Goal: Information Seeking & Learning: Compare options

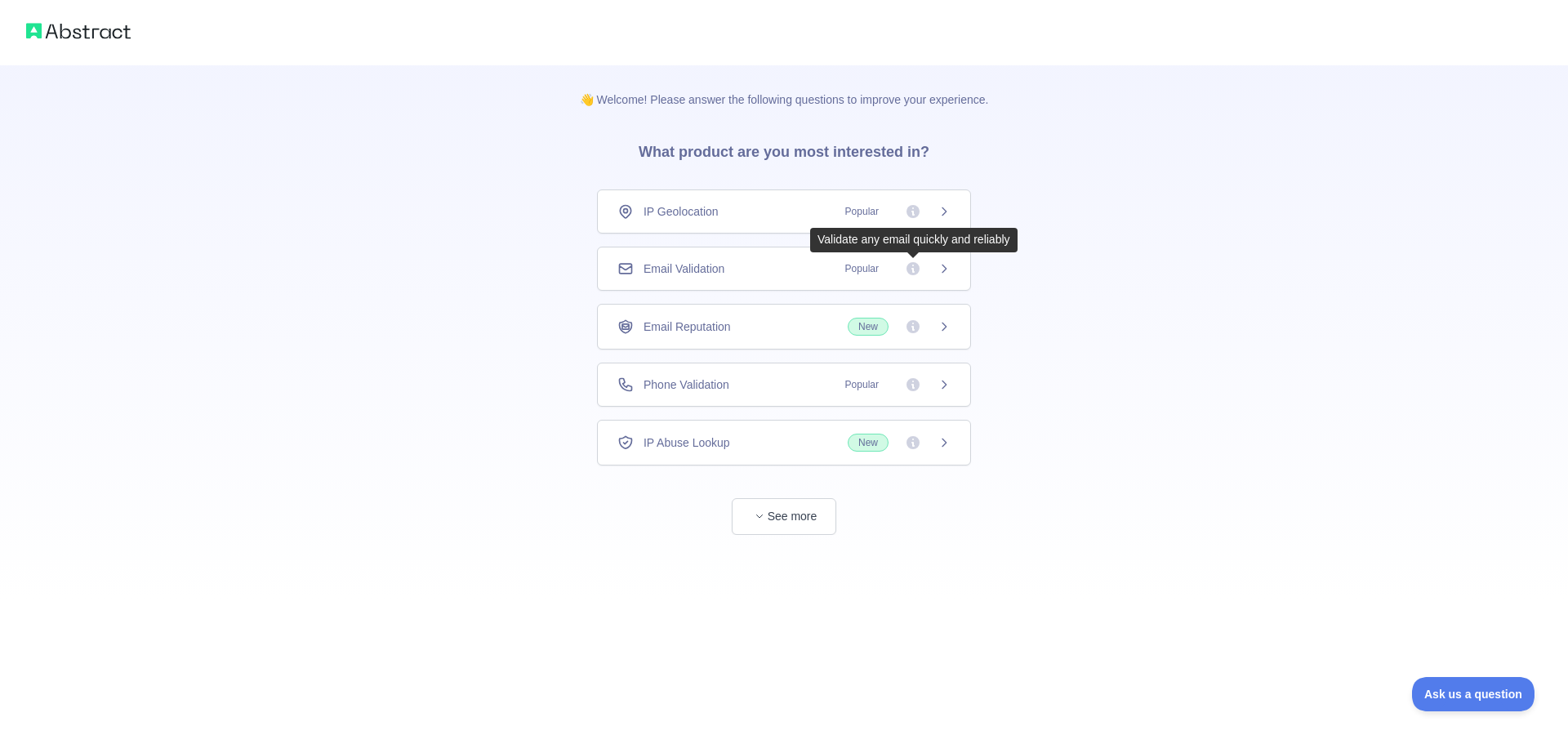
click at [937, 268] on span "Popular" at bounding box center [893, 269] width 116 height 16
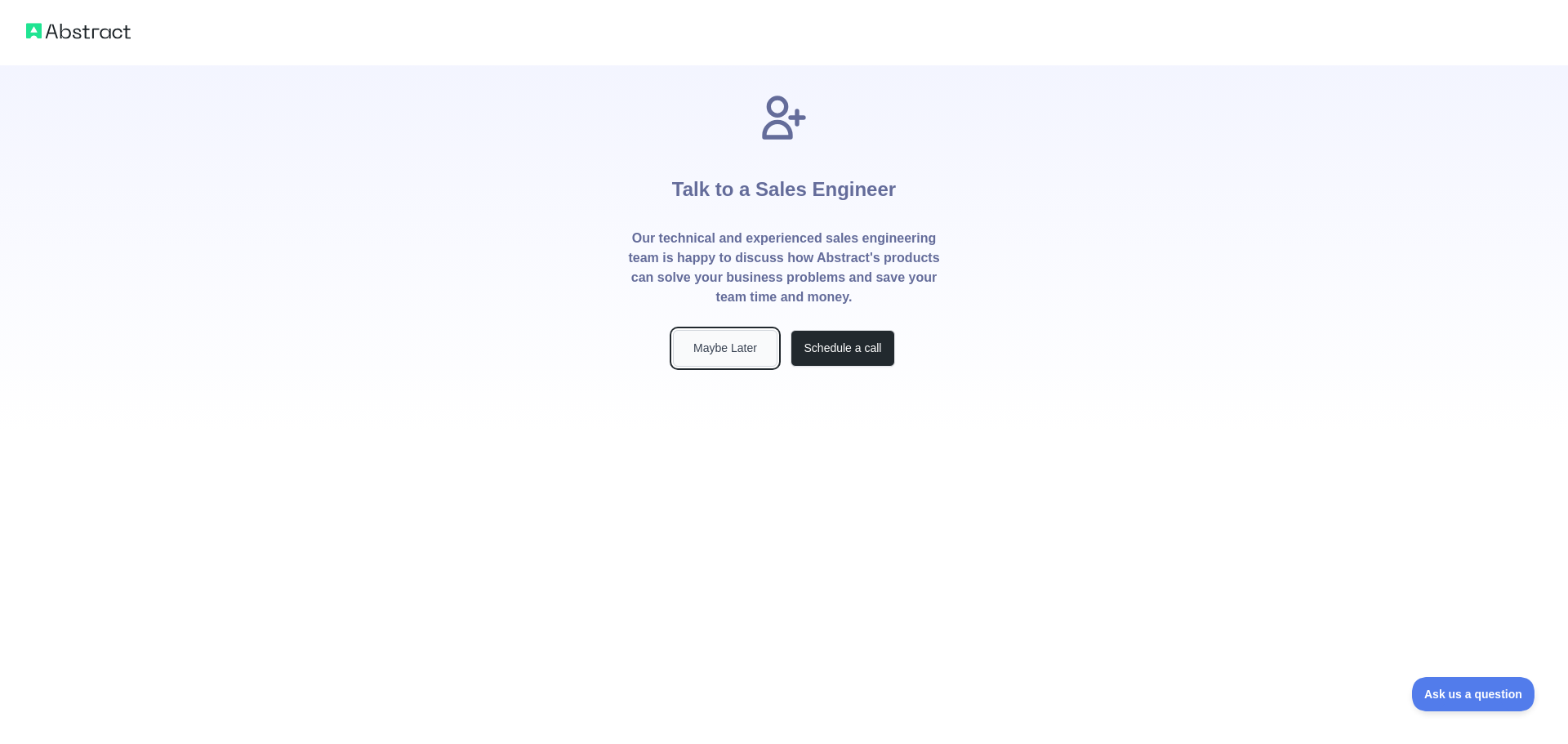
click at [725, 351] on button "Maybe Later" at bounding box center [725, 348] width 105 height 37
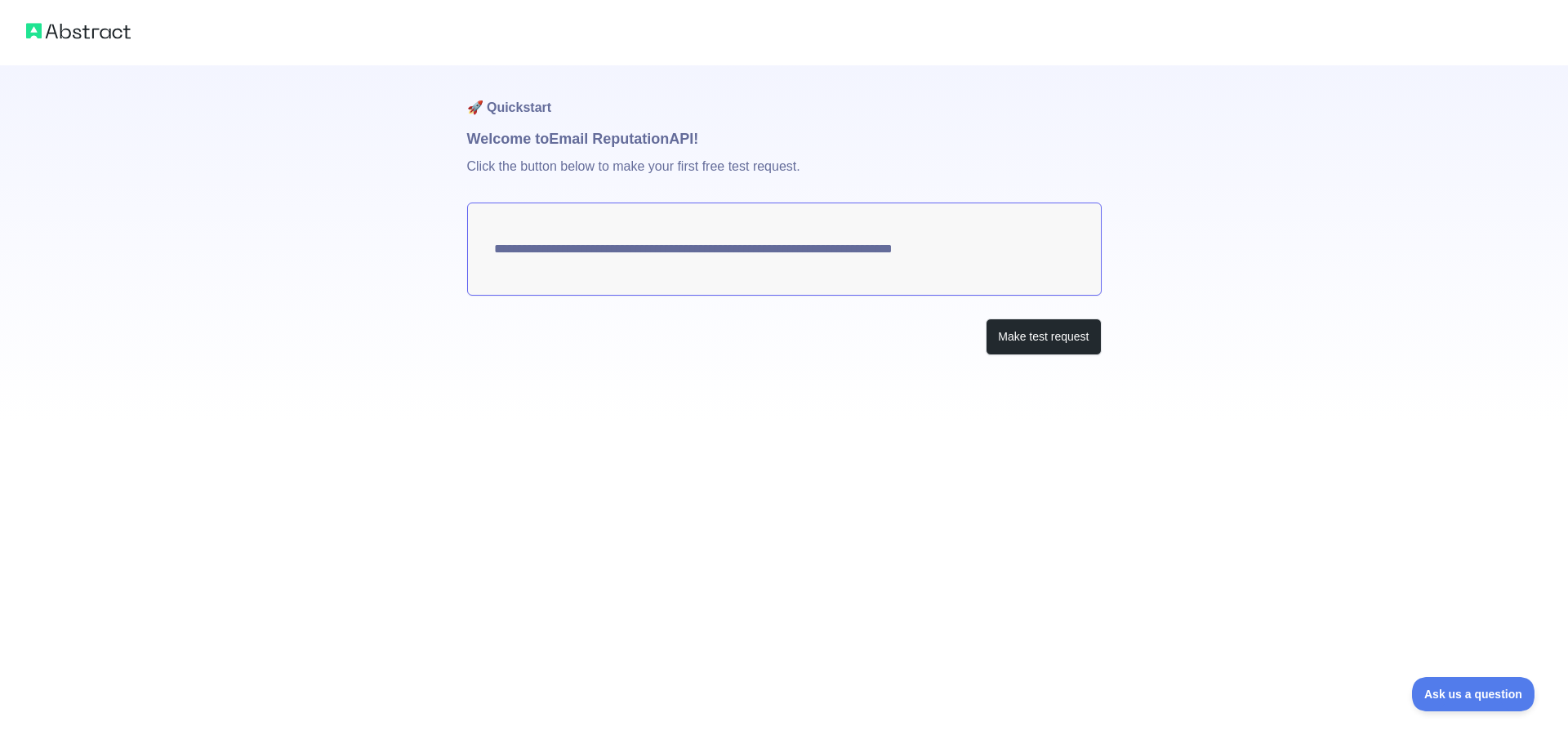
click at [608, 252] on textarea "**********" at bounding box center [784, 248] width 635 height 93
click at [1054, 332] on button "Make test request" at bounding box center [1043, 337] width 116 height 37
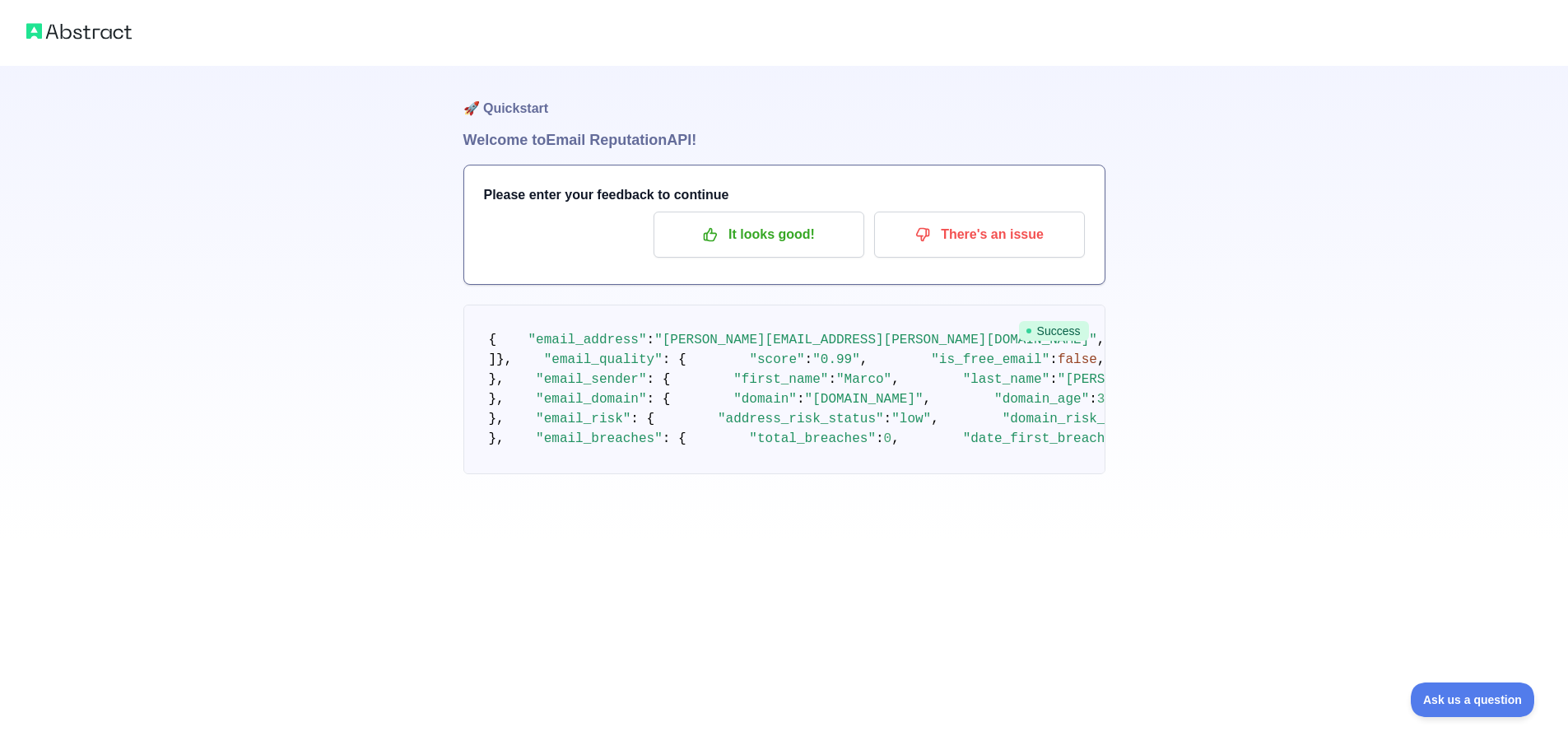
scroll to position [96, 0]
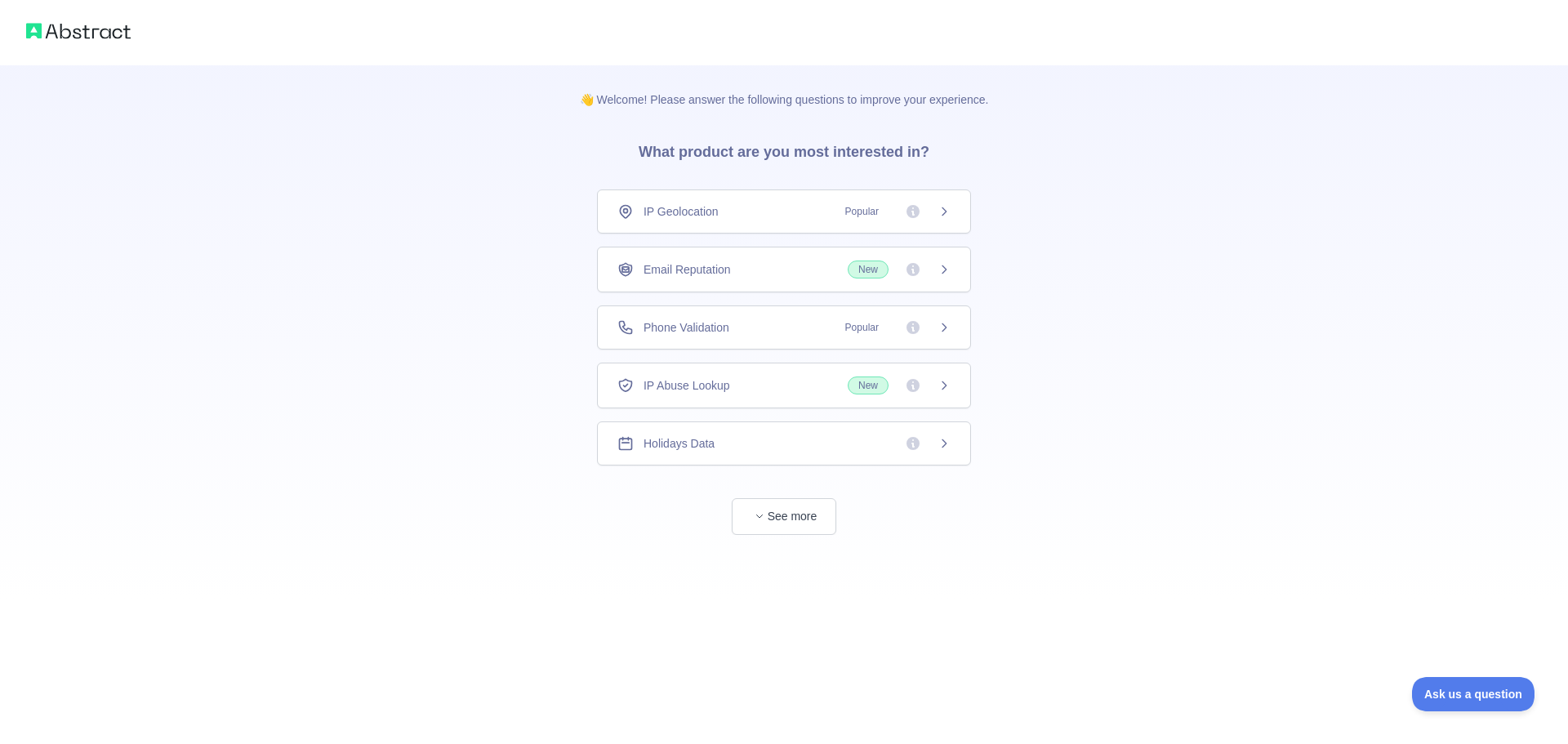
click at [808, 323] on div "Phone Validation Popular" at bounding box center [784, 327] width 333 height 16
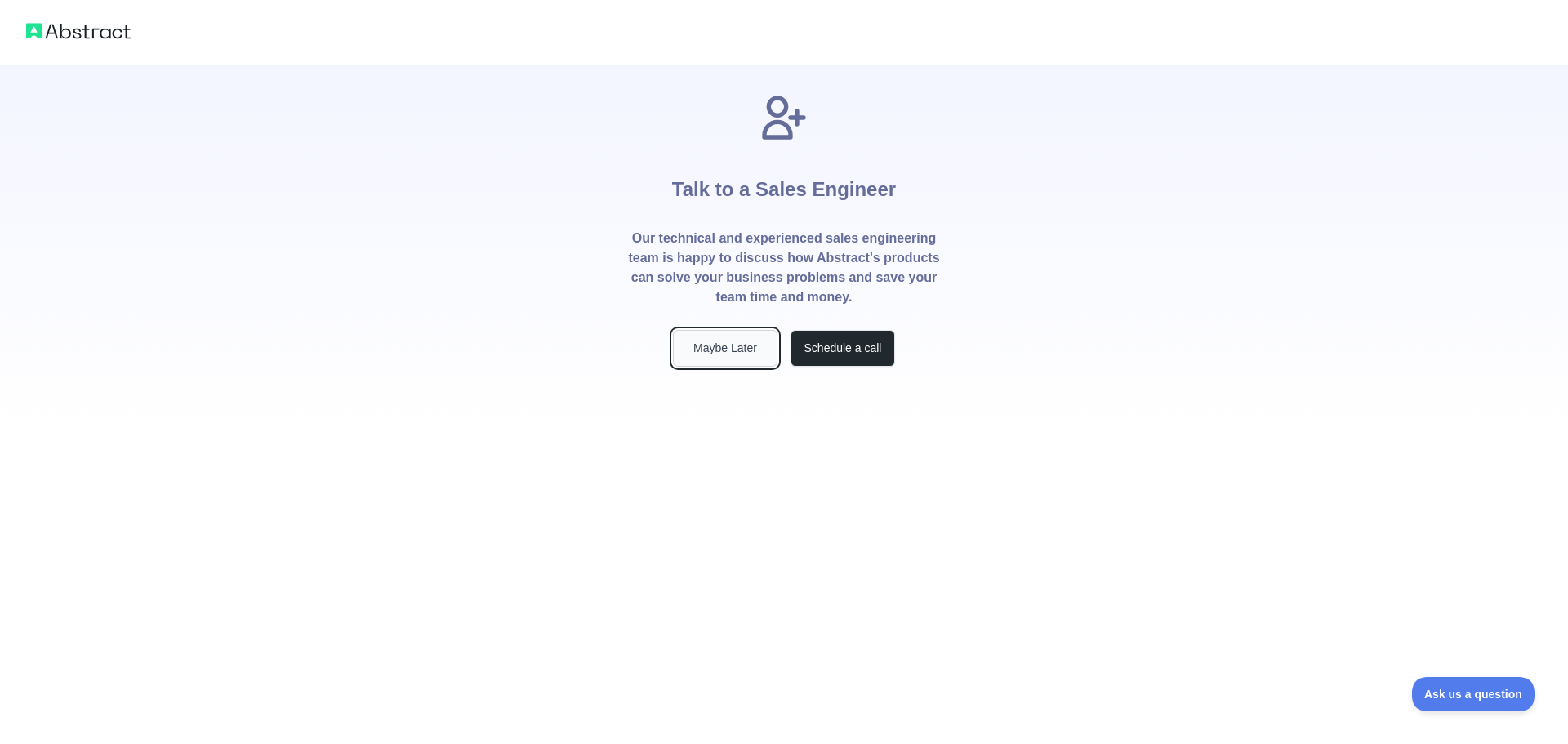
click at [728, 346] on button "Maybe Later" at bounding box center [725, 348] width 105 height 37
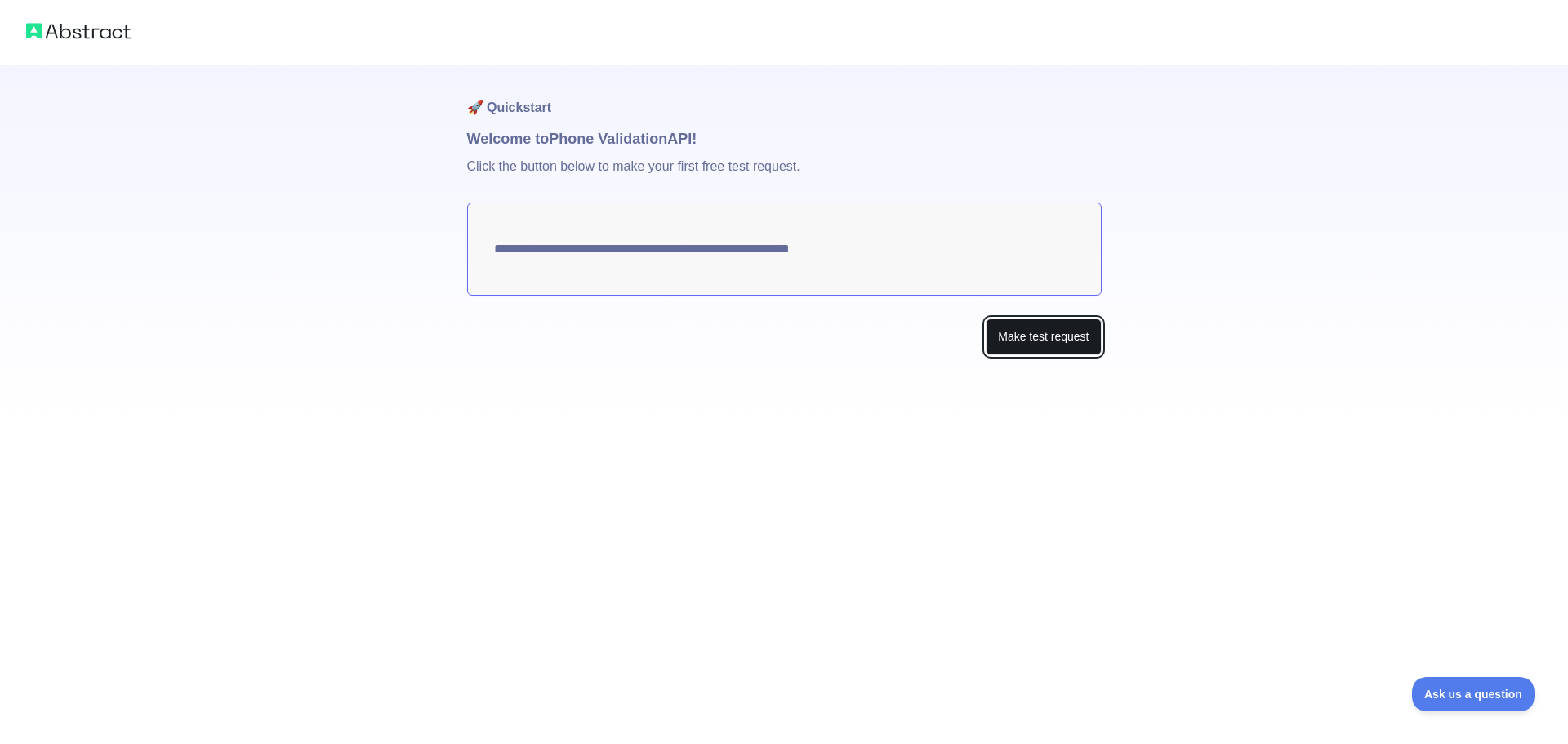
click at [1041, 339] on button "Make test request" at bounding box center [1043, 337] width 116 height 37
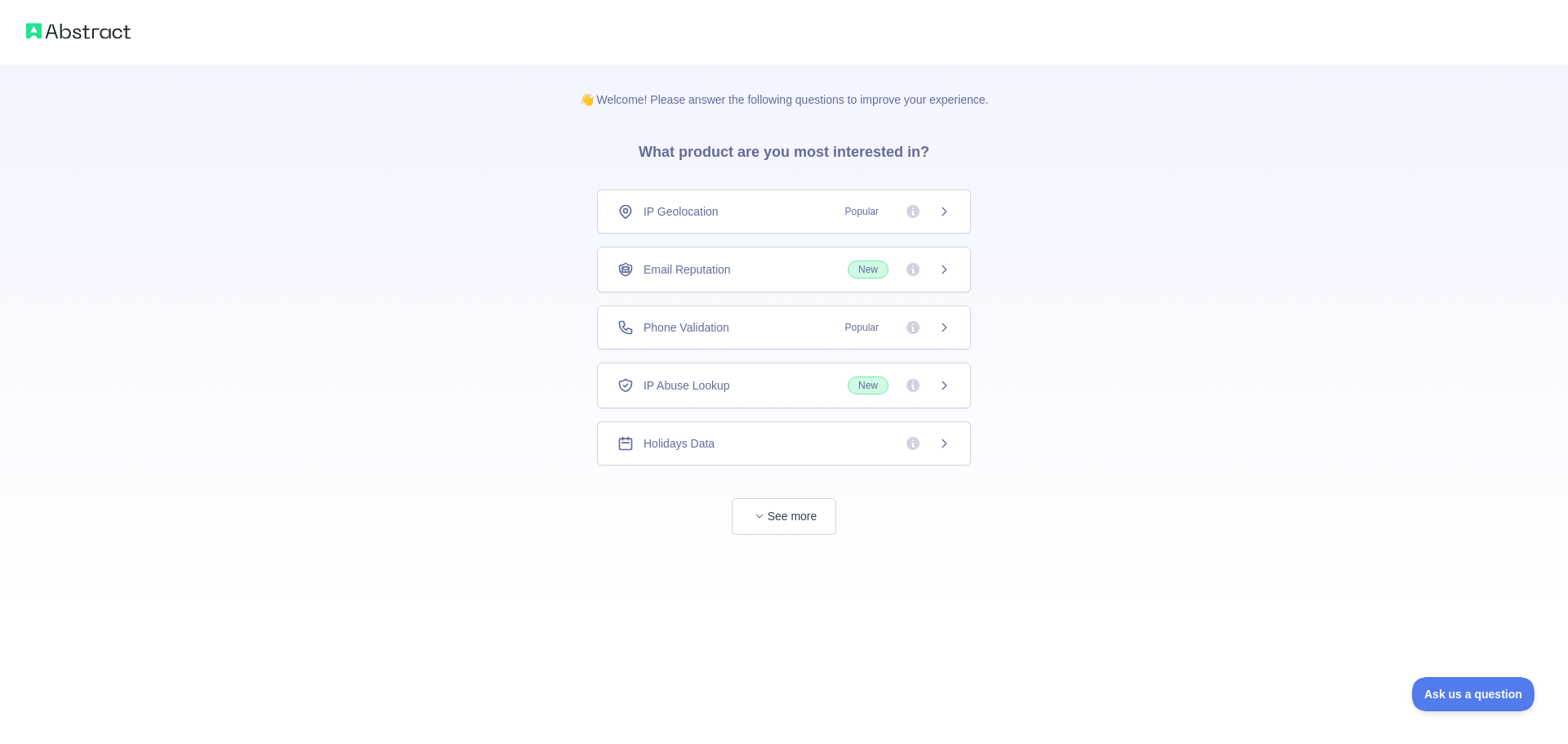
click at [706, 214] on span "IP Geolocation" at bounding box center [681, 211] width 75 height 16
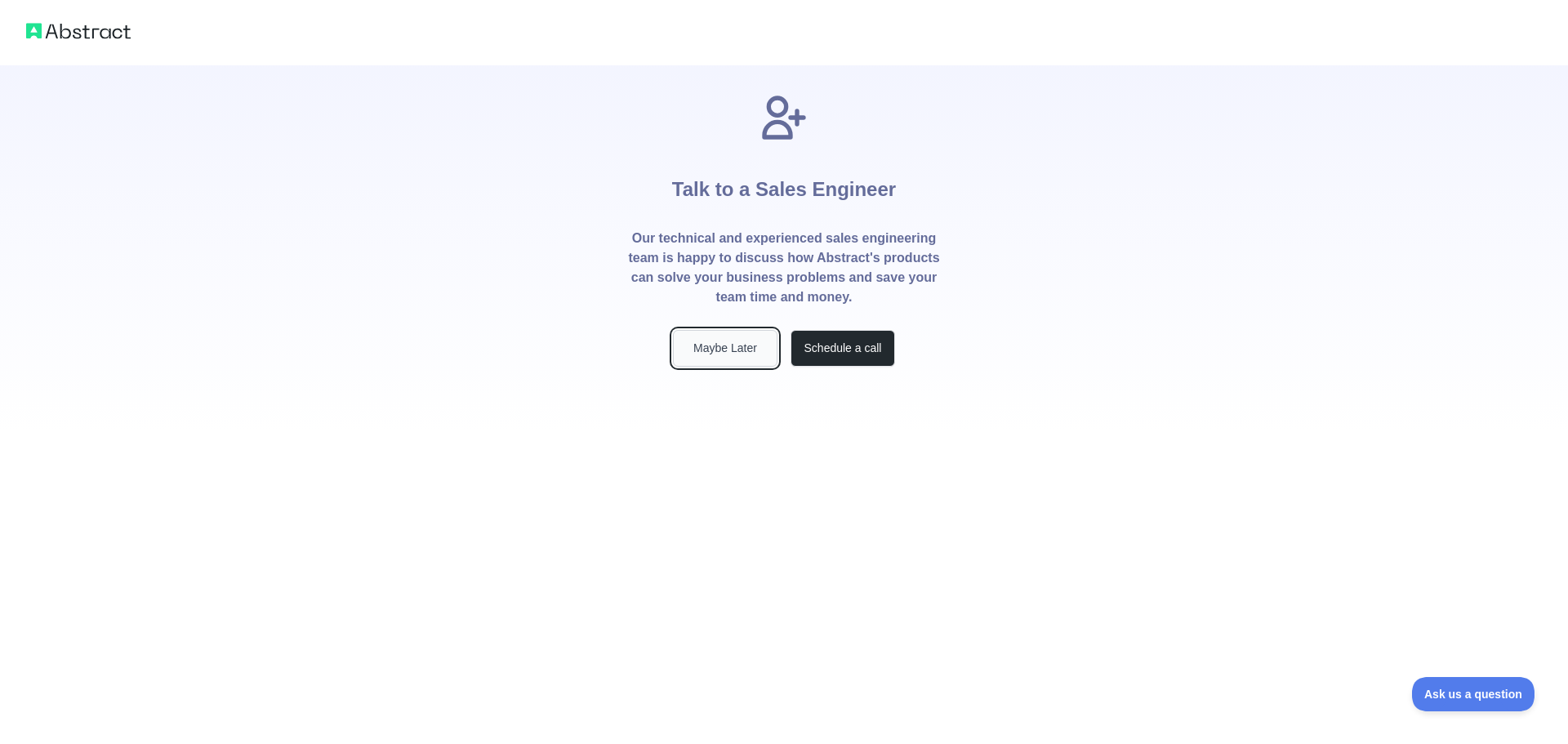
click at [745, 356] on button "Maybe Later" at bounding box center [725, 348] width 105 height 37
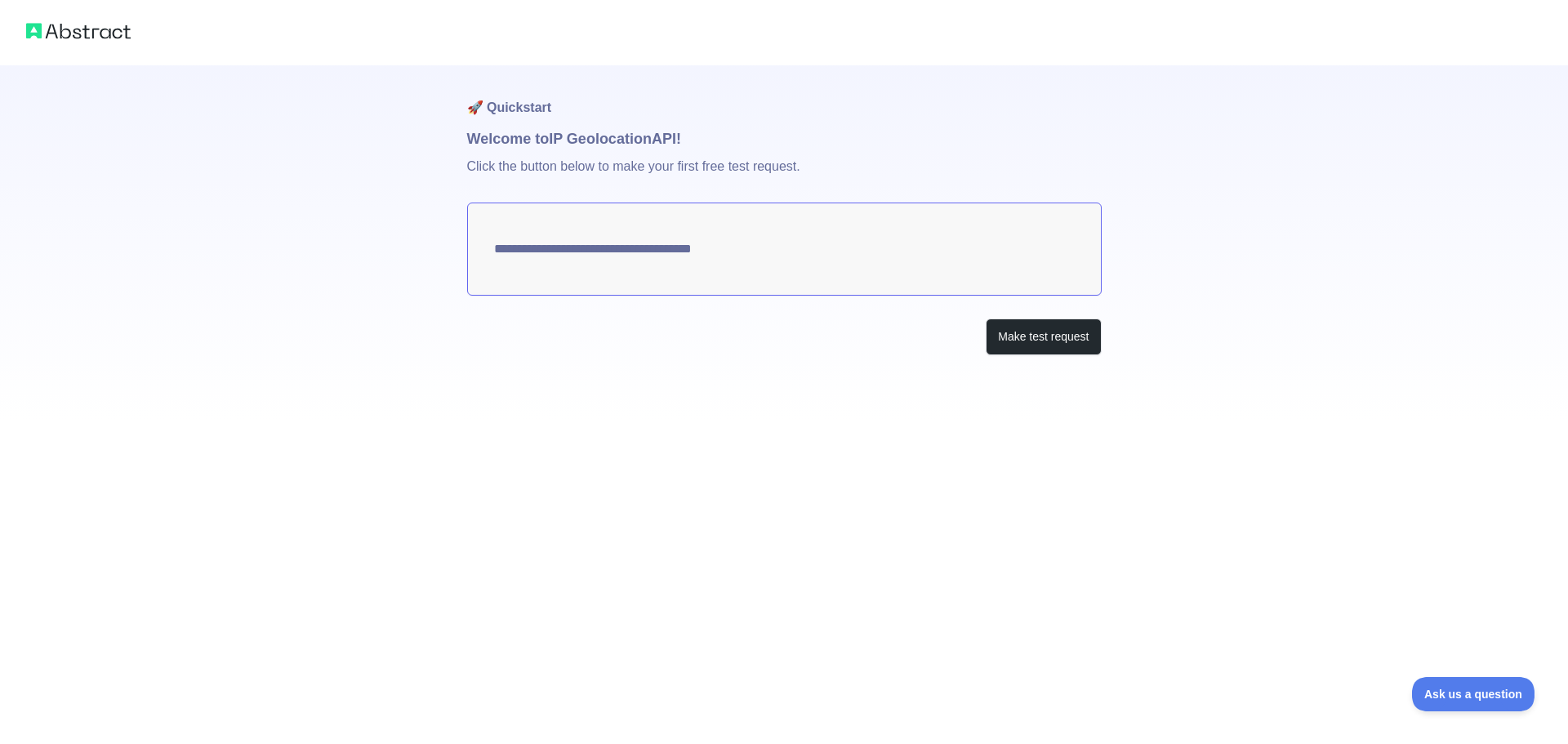
type textarea "**********"
click at [994, 334] on button "Make test request" at bounding box center [1043, 337] width 116 height 37
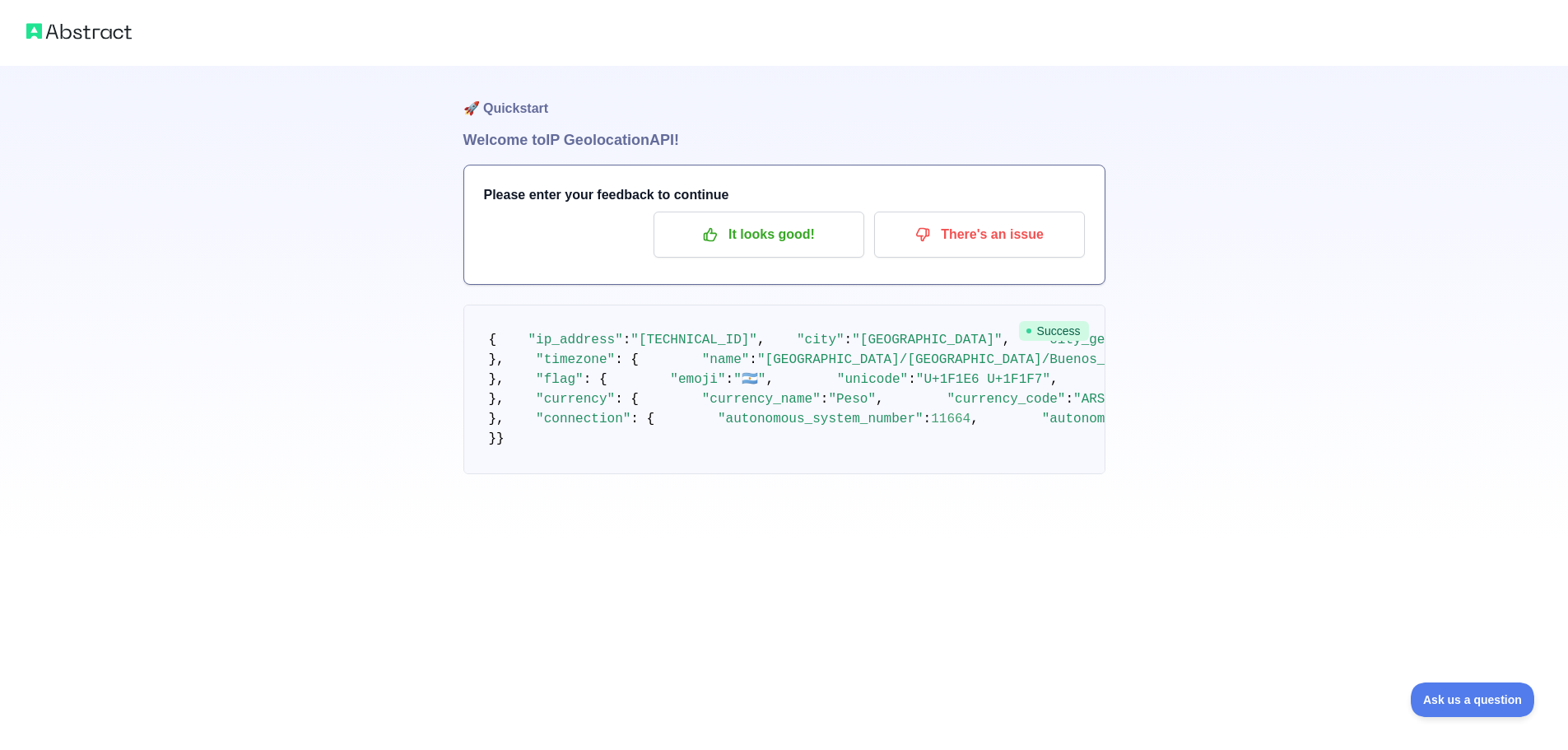
click at [96, 29] on img at bounding box center [79, 32] width 106 height 23
click at [16, 21] on div at bounding box center [784, 32] width 1568 height 66
click at [516, 111] on h1 "🚀 Quickstart" at bounding box center [784, 96] width 642 height 62
drag, startPoint x: 510, startPoint y: 154, endPoint x: 622, endPoint y: 139, distance: 113.0
click at [510, 153] on div "🚀 Quickstart Welcome to IP Geolocation API! Please enter your feedback to conti…" at bounding box center [784, 303] width 642 height 474
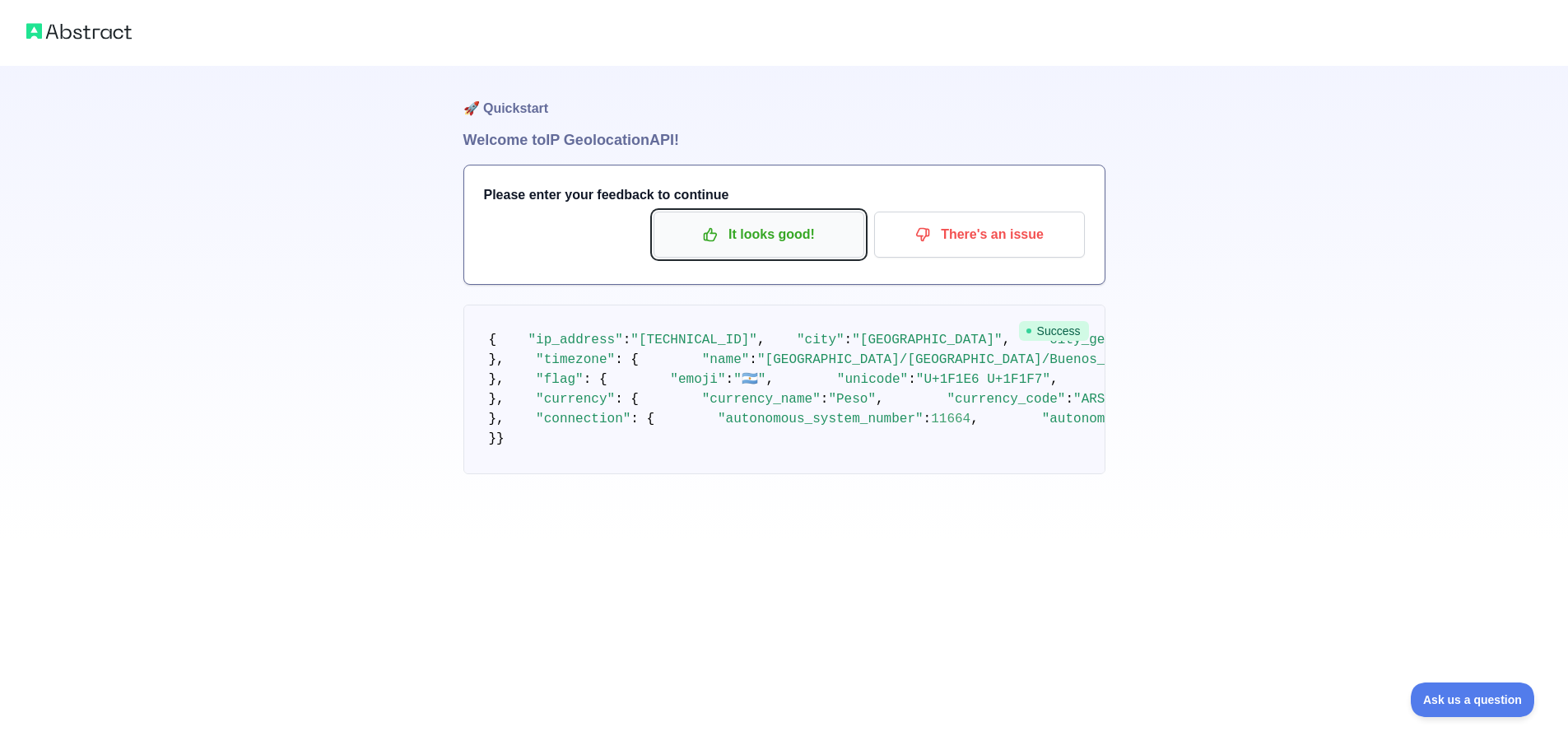
click at [790, 254] on button "It looks good!" at bounding box center [759, 234] width 210 height 46
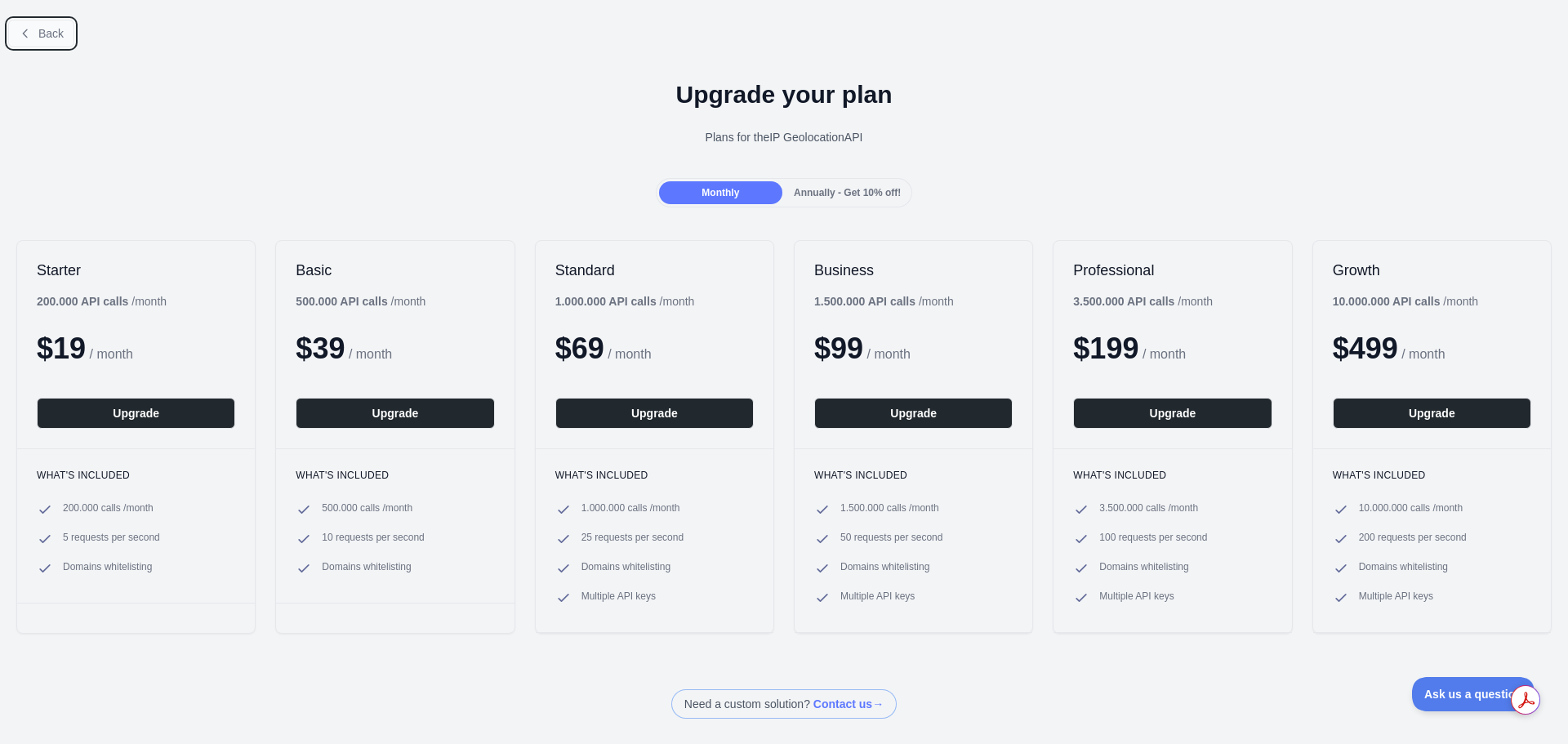
click at [40, 31] on span "Back" at bounding box center [51, 34] width 26 height 13
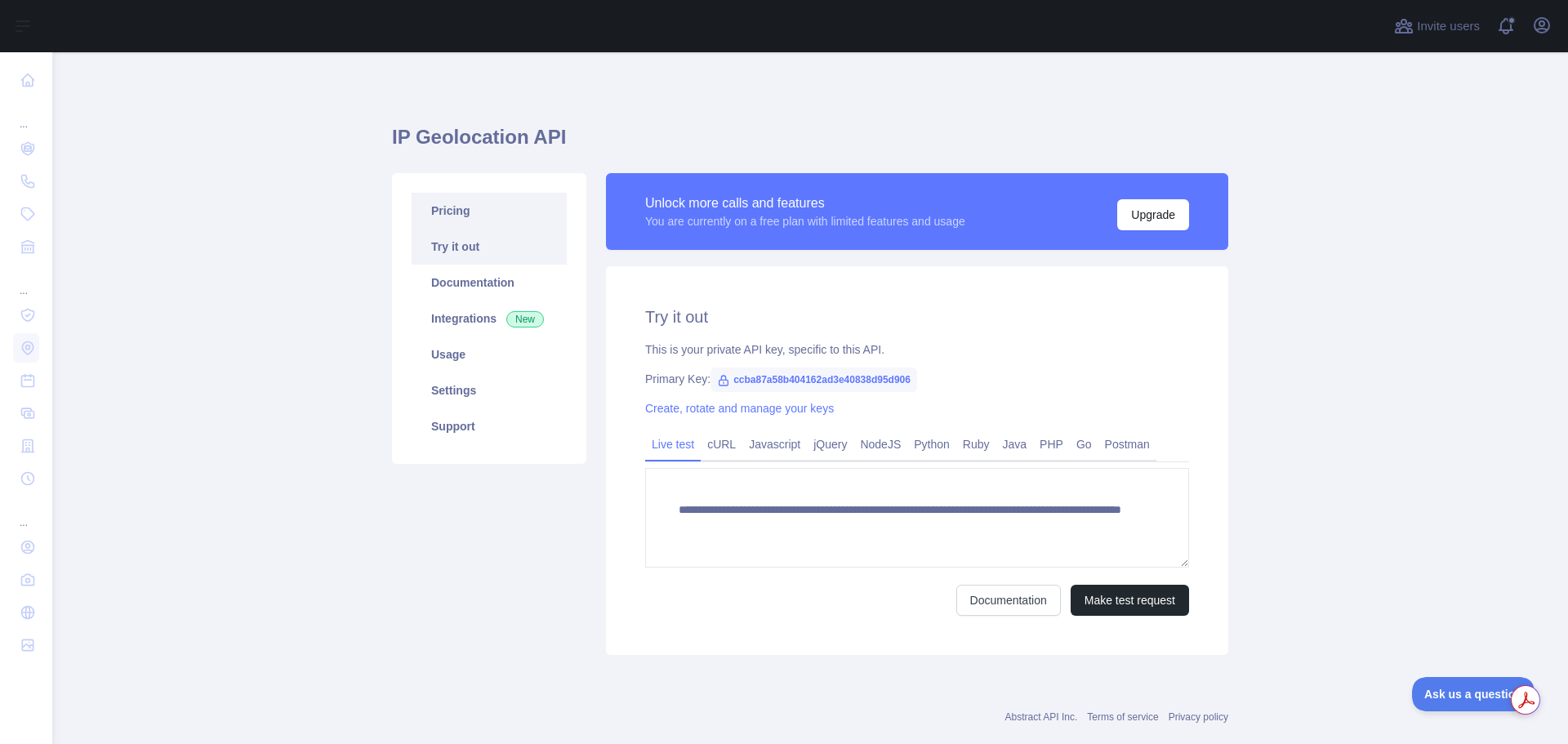
click at [458, 213] on link "Pricing" at bounding box center [489, 211] width 155 height 36
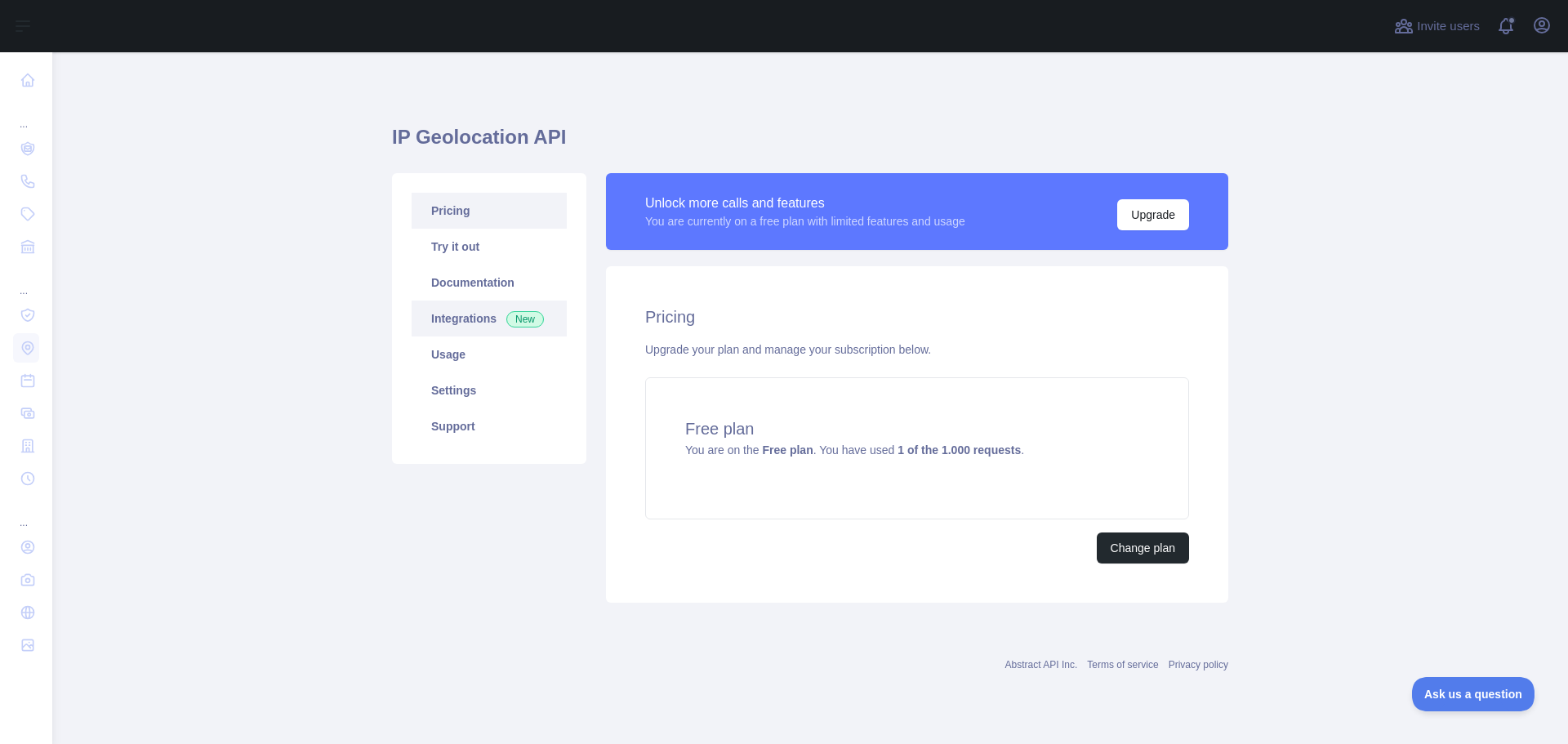
click at [464, 319] on link "Integrations New" at bounding box center [489, 318] width 155 height 36
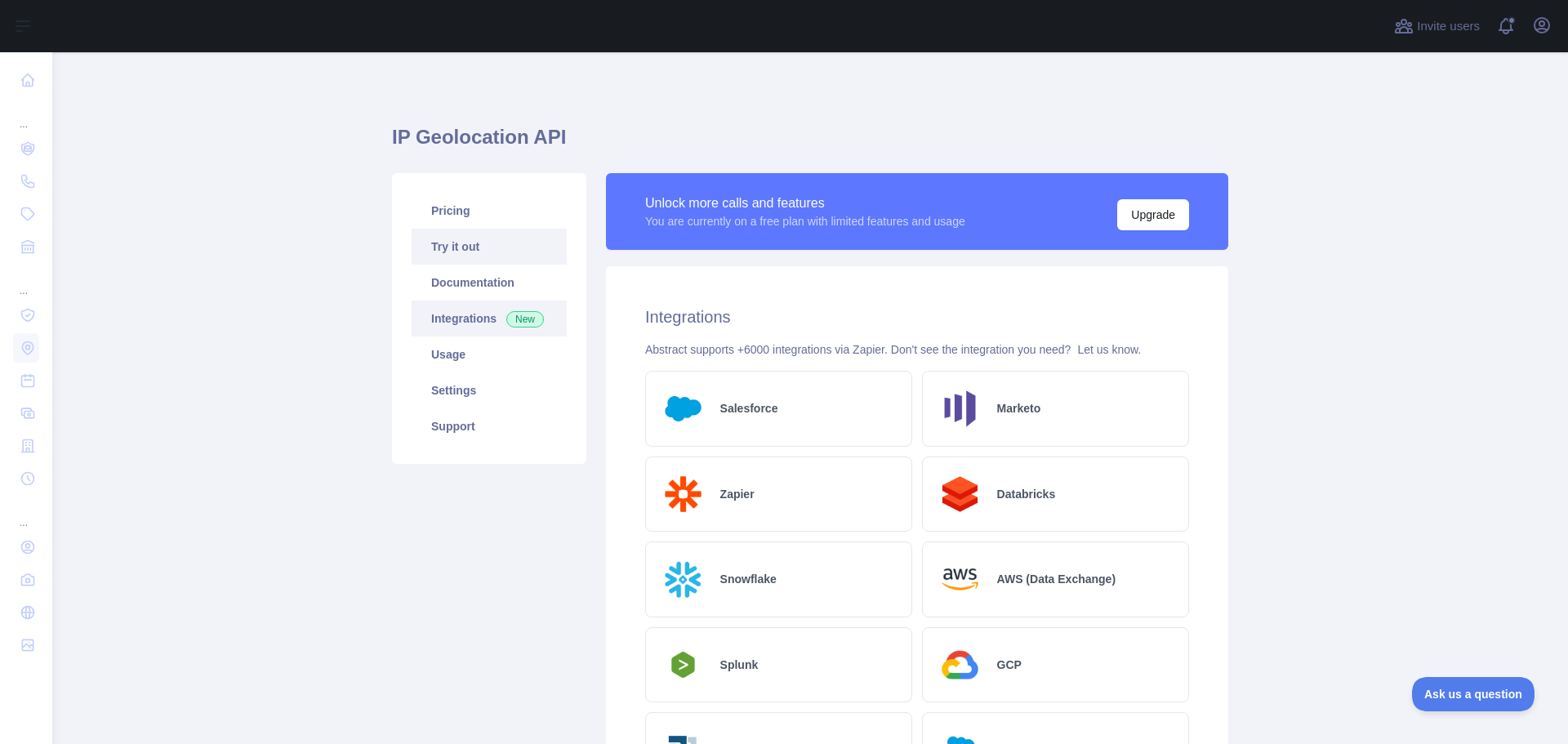
click at [458, 237] on link "Try it out" at bounding box center [489, 247] width 155 height 36
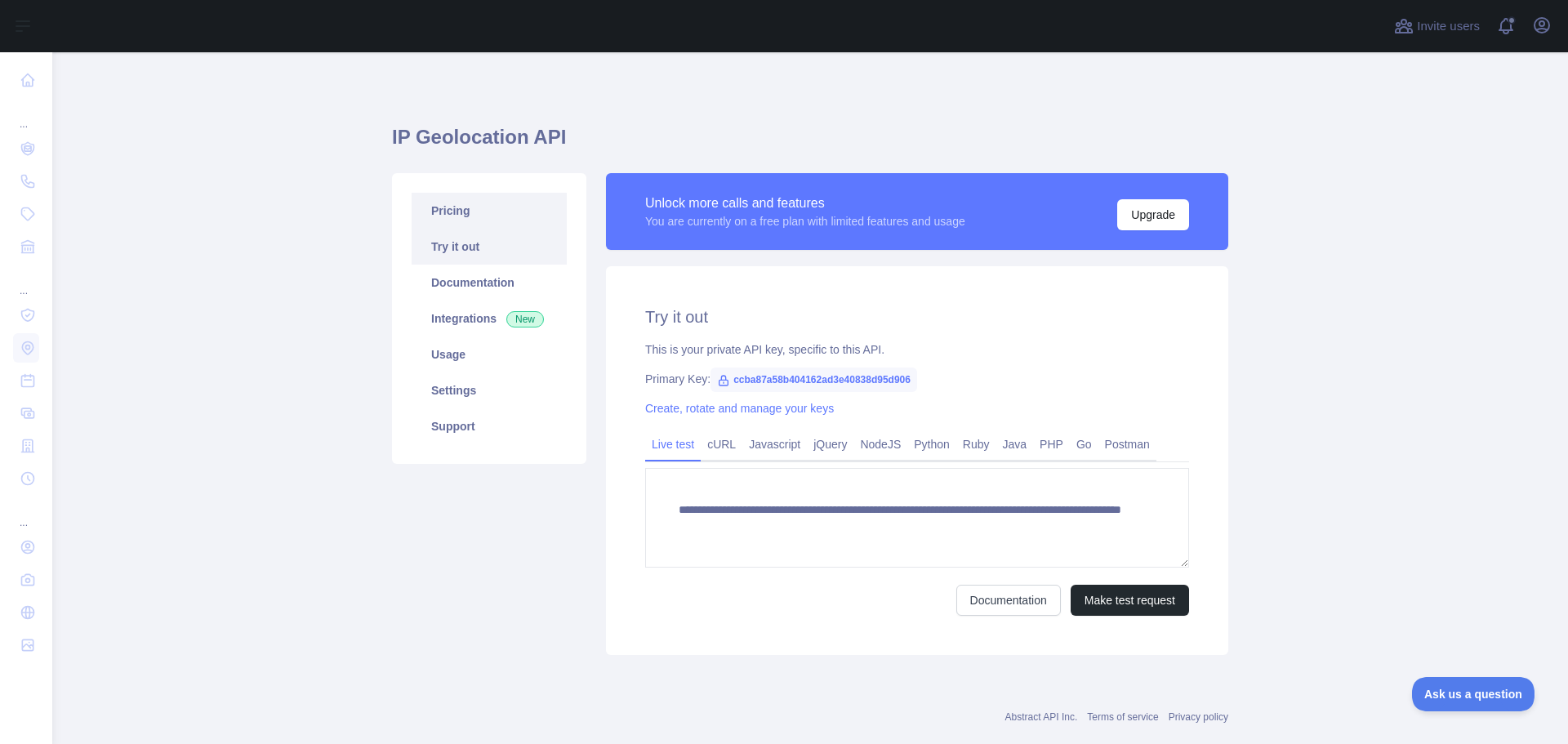
click at [437, 213] on link "Pricing" at bounding box center [489, 211] width 155 height 36
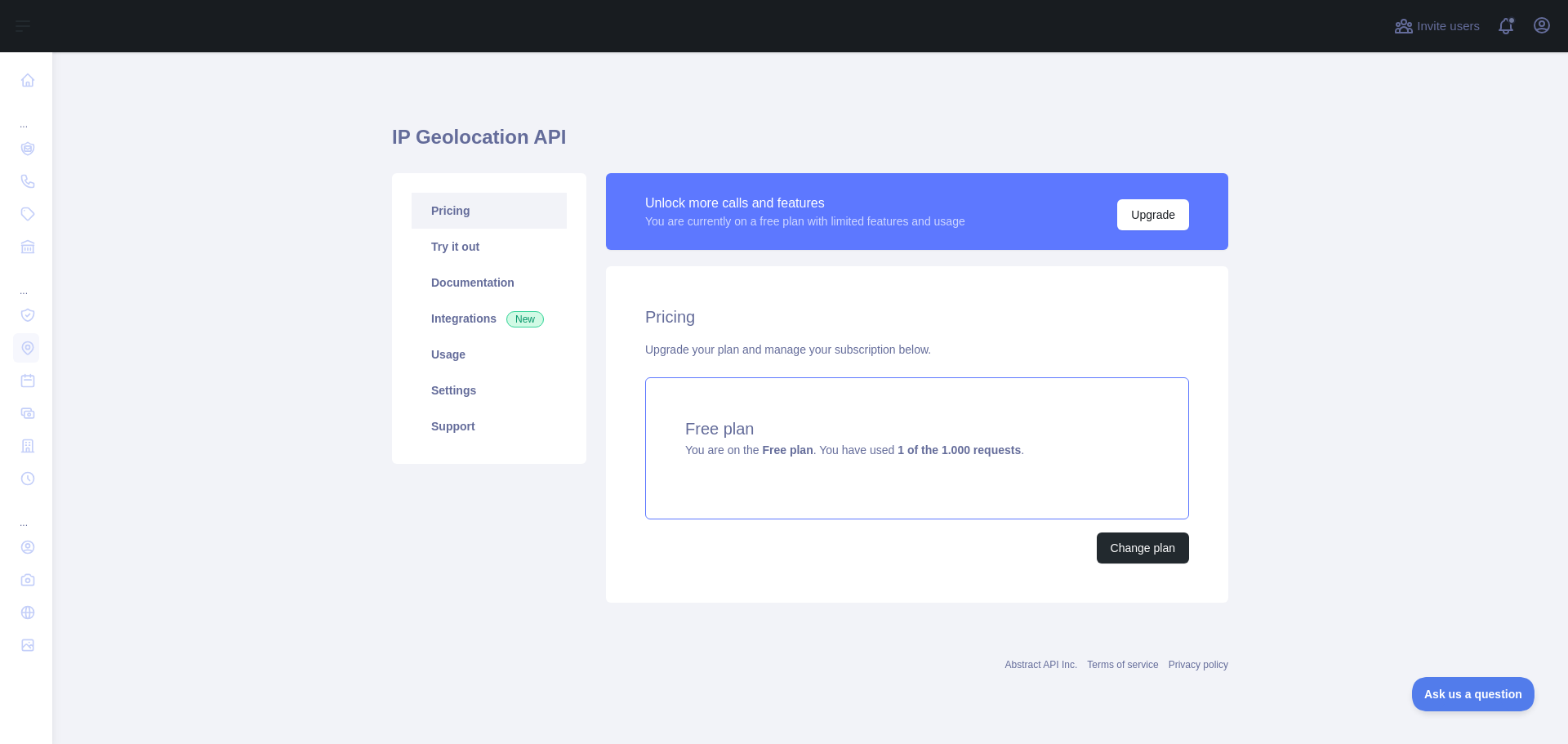
click at [819, 441] on div "Free plan You are on the Free plan . You have used 1 of the 1.000 requests ." at bounding box center [917, 448] width 544 height 142
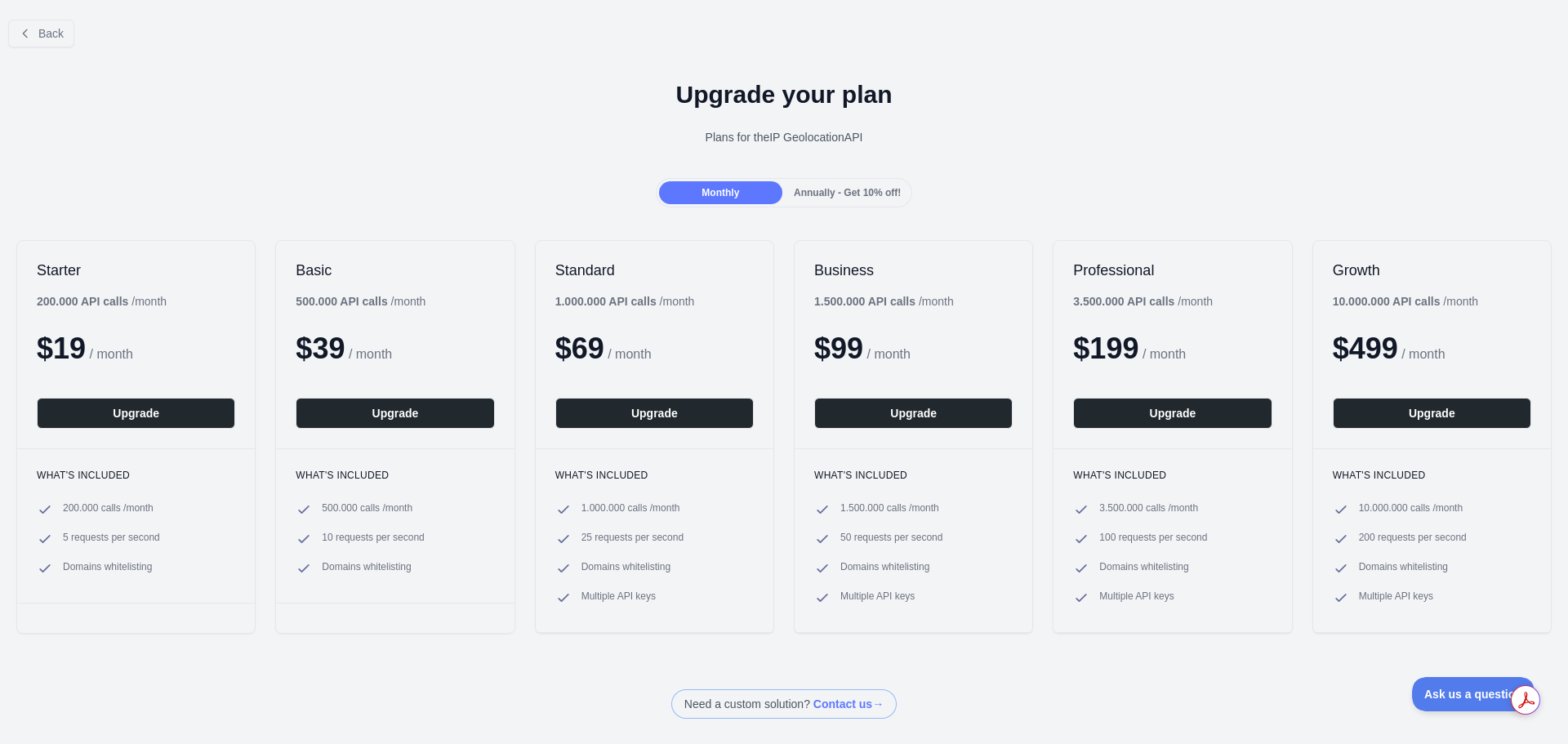
click at [39, 48] on div "Back" at bounding box center [784, 33] width 1568 height 54
click at [38, 32] on button "Back" at bounding box center [41, 34] width 66 height 28
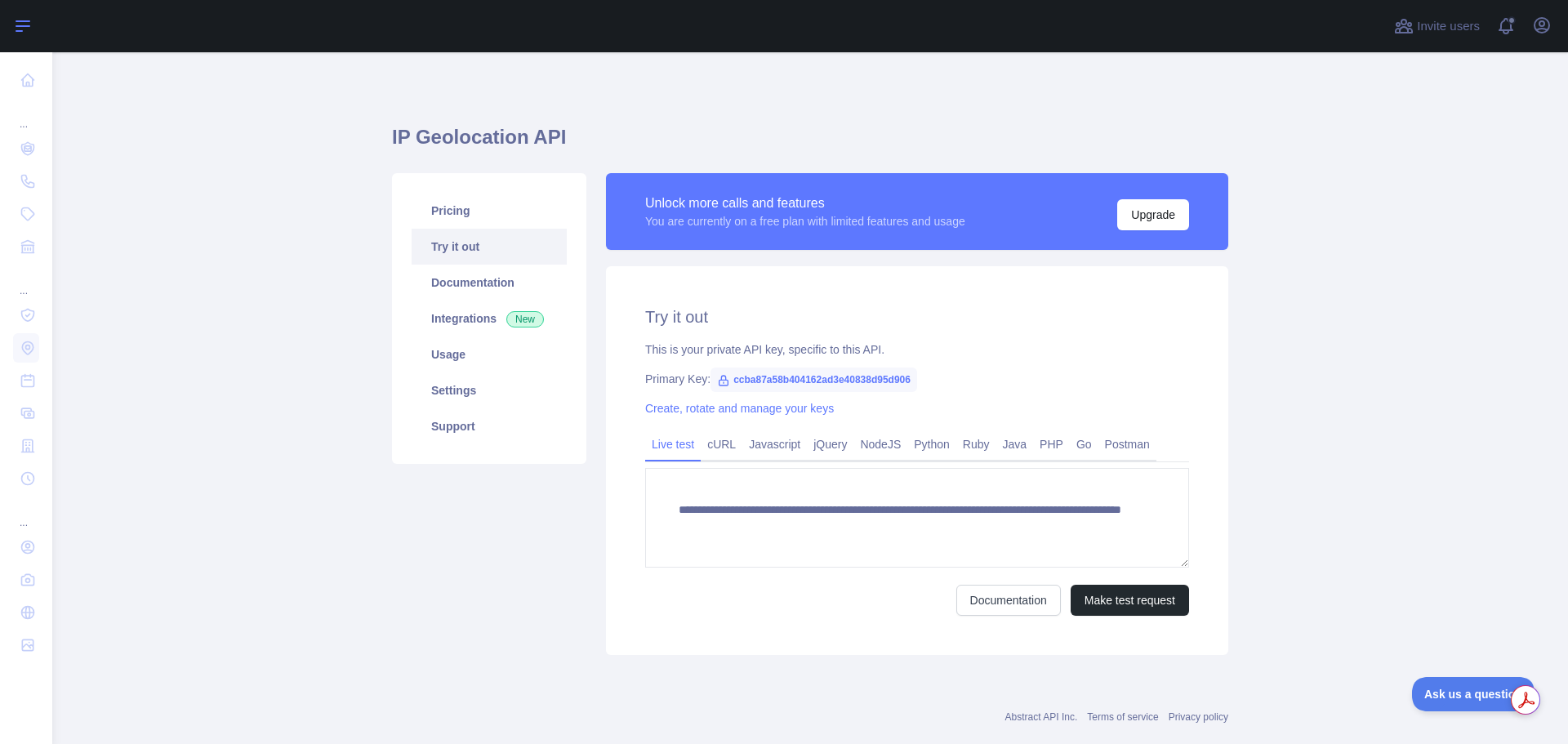
click at [17, 31] on icon at bounding box center [23, 26] width 13 height 10
drag, startPoint x: 122, startPoint y: 224, endPoint x: 204, endPoint y: 227, distance: 82.1
click at [125, 225] on main "**********" at bounding box center [810, 398] width 1516 height 691
click at [392, 127] on h1 "IP Geolocation API" at bounding box center [810, 144] width 836 height 40
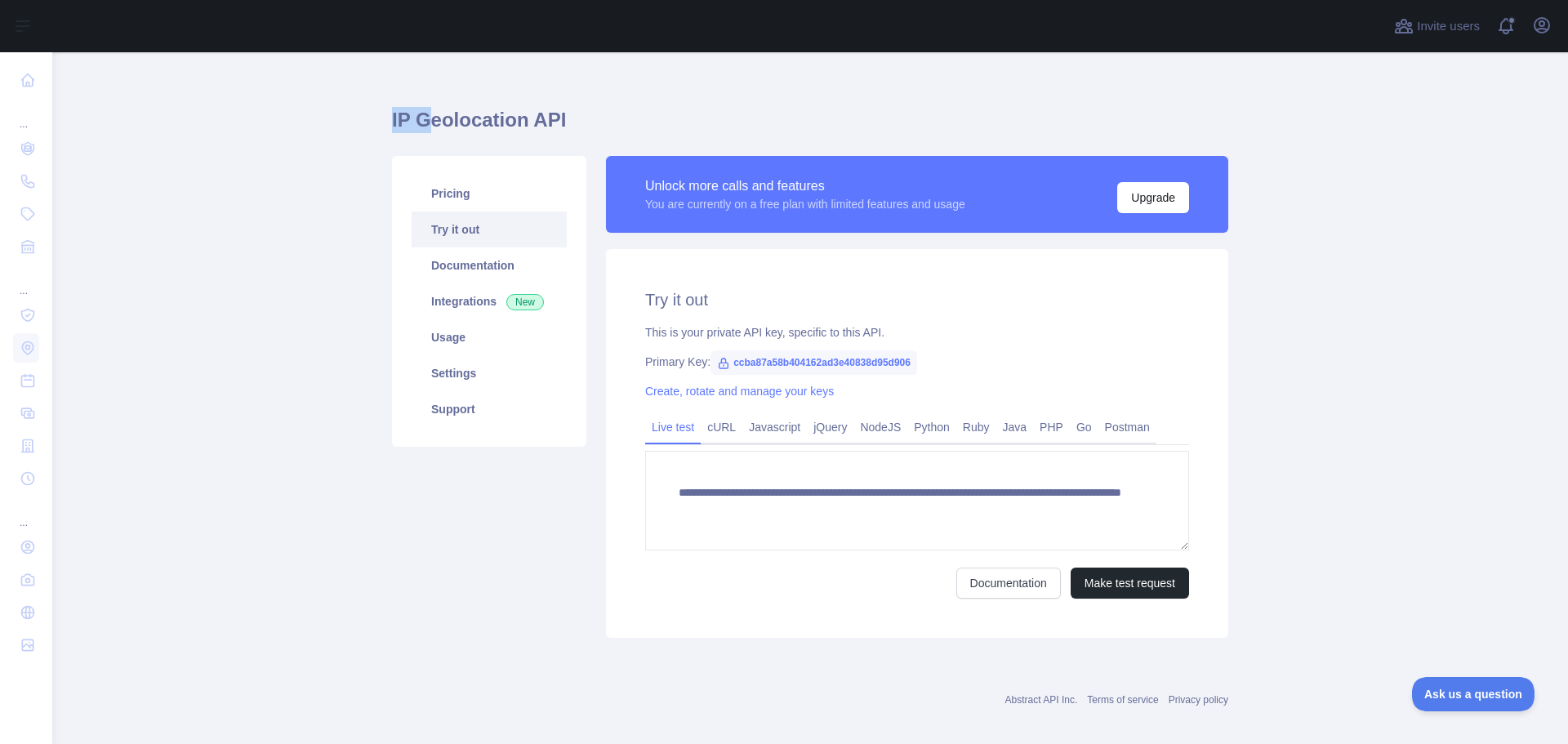
scroll to position [32, 0]
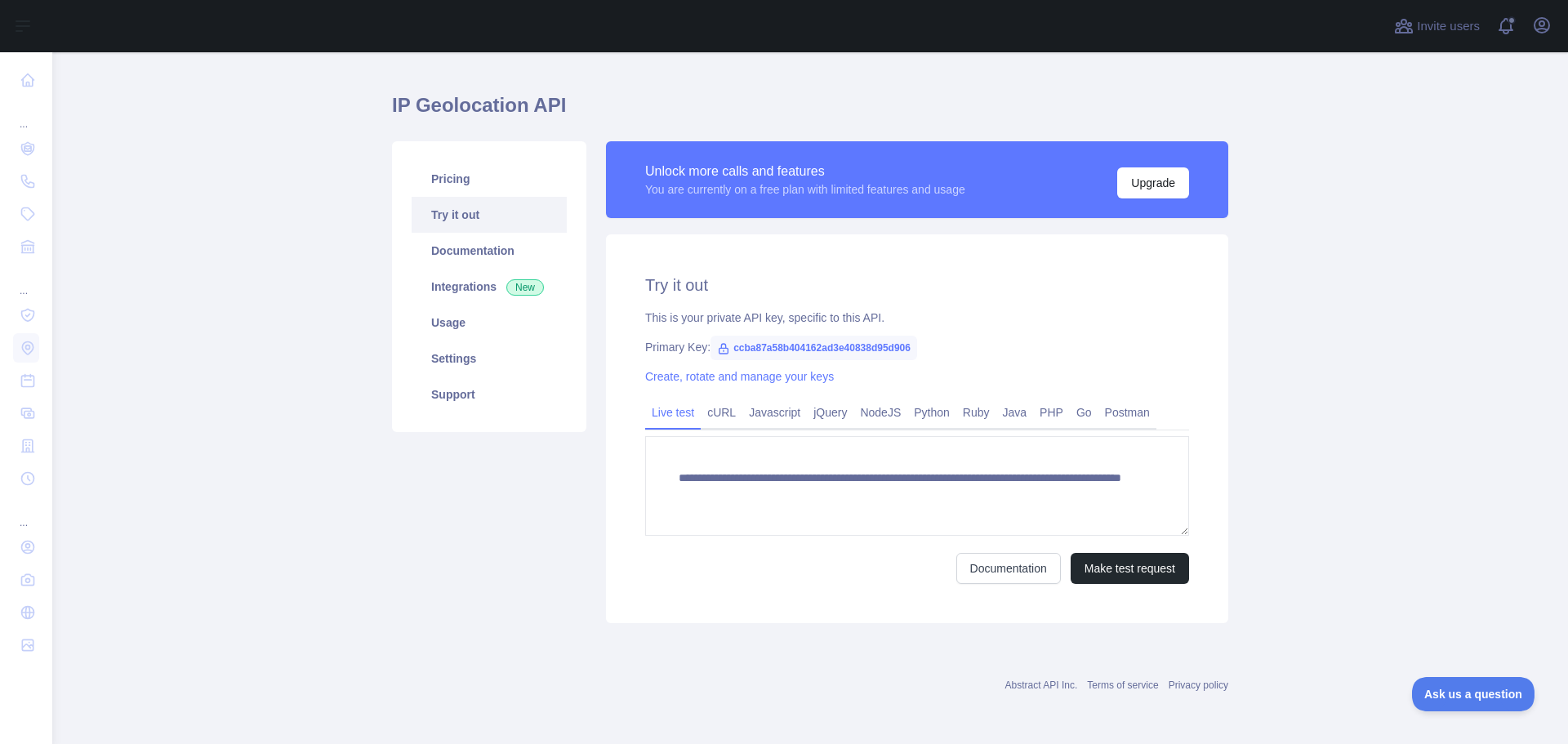
click at [442, 96] on h1 "IP Geolocation API" at bounding box center [810, 112] width 836 height 40
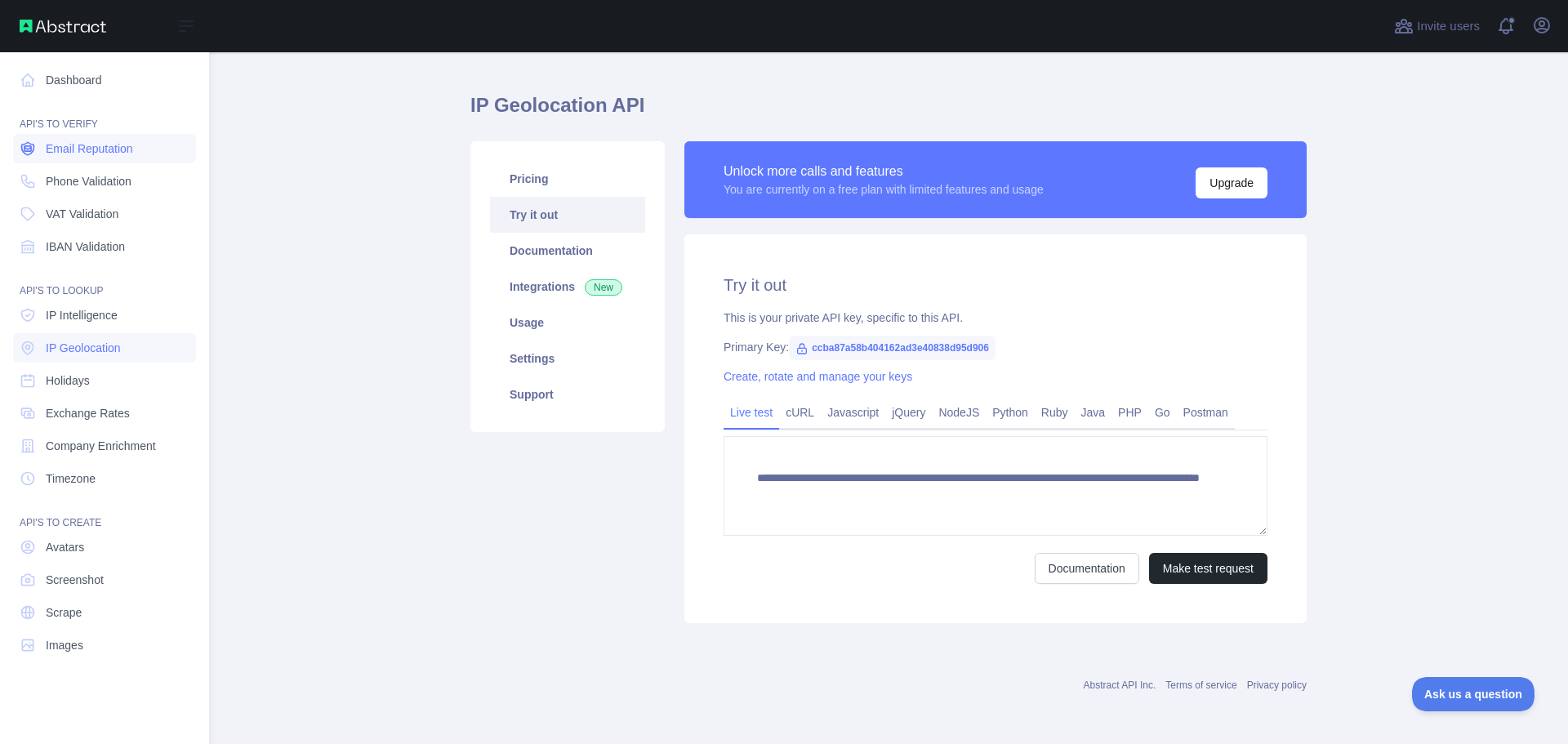
click at [106, 149] on span "Email Reputation" at bounding box center [89, 148] width 87 height 16
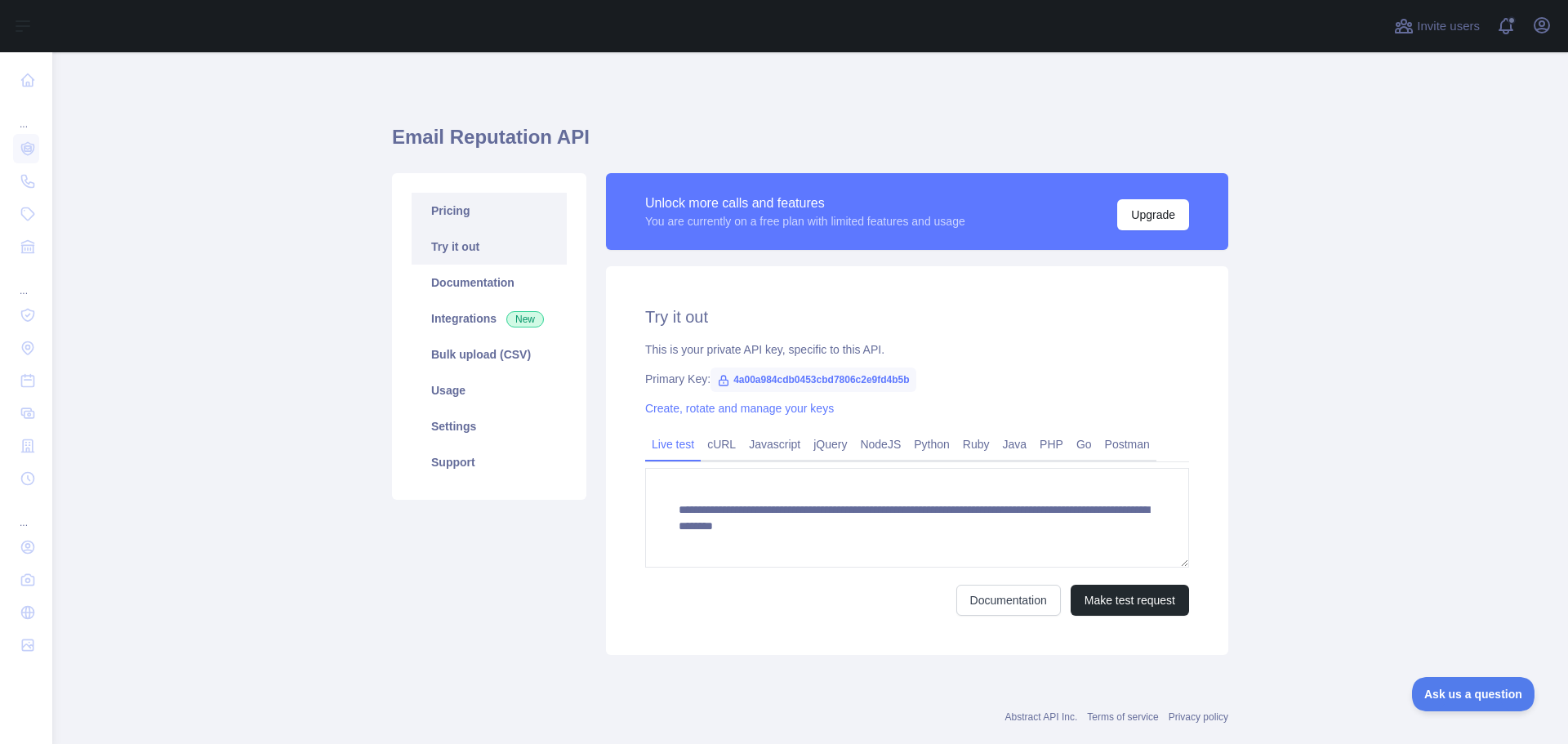
click at [432, 216] on link "Pricing" at bounding box center [489, 211] width 155 height 36
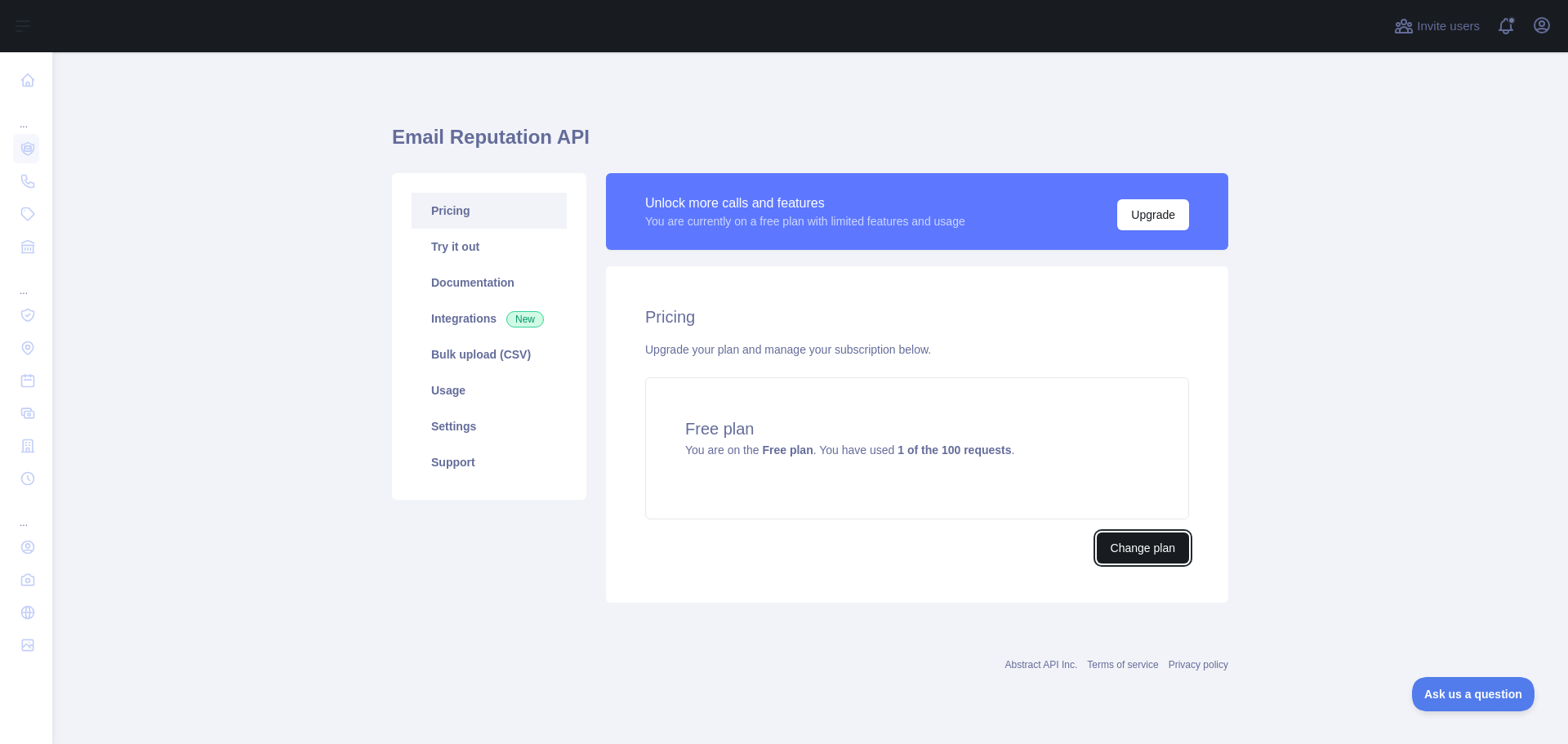
click at [1149, 548] on button "Change plan" at bounding box center [1143, 548] width 92 height 31
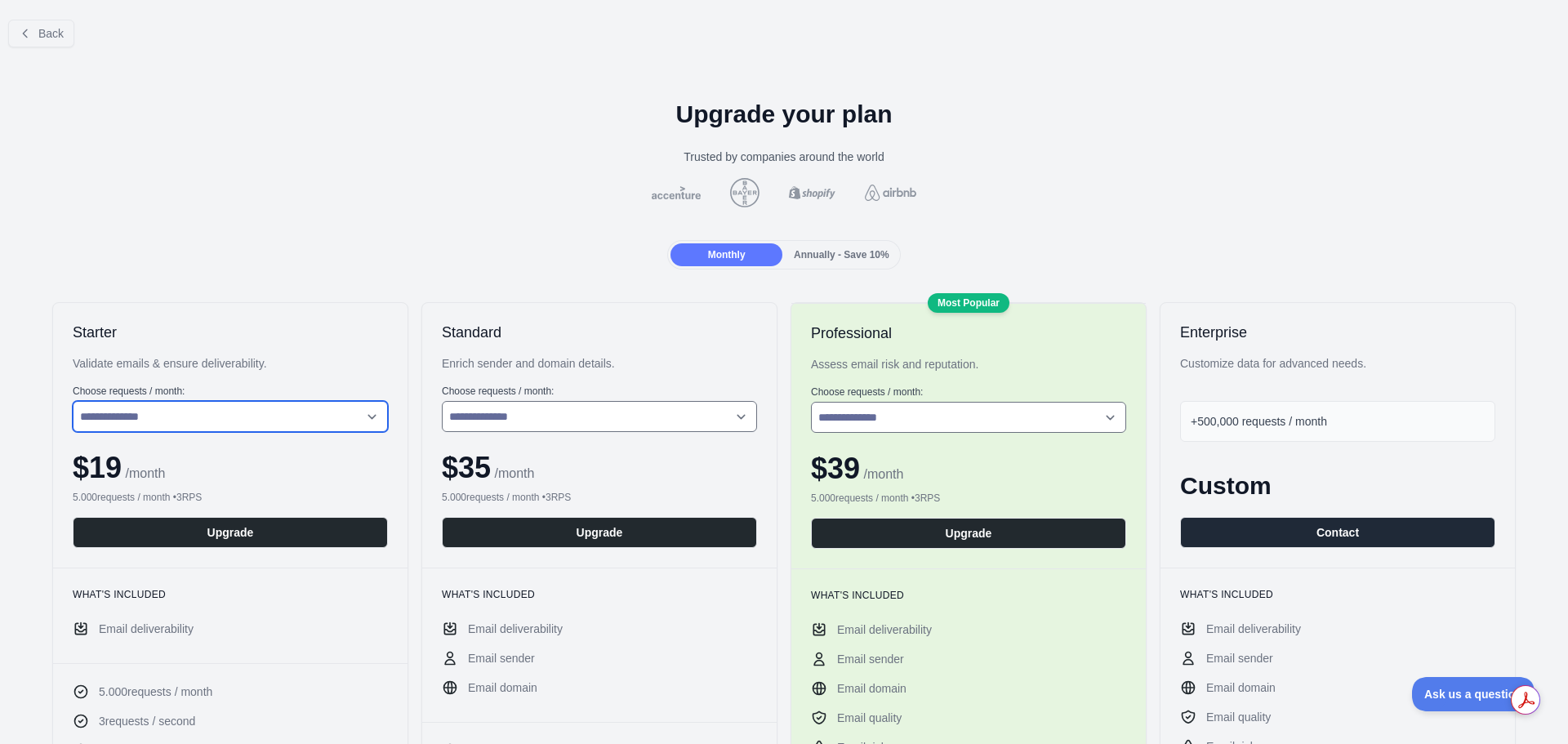
click at [334, 416] on select "**********" at bounding box center [230, 417] width 315 height 31
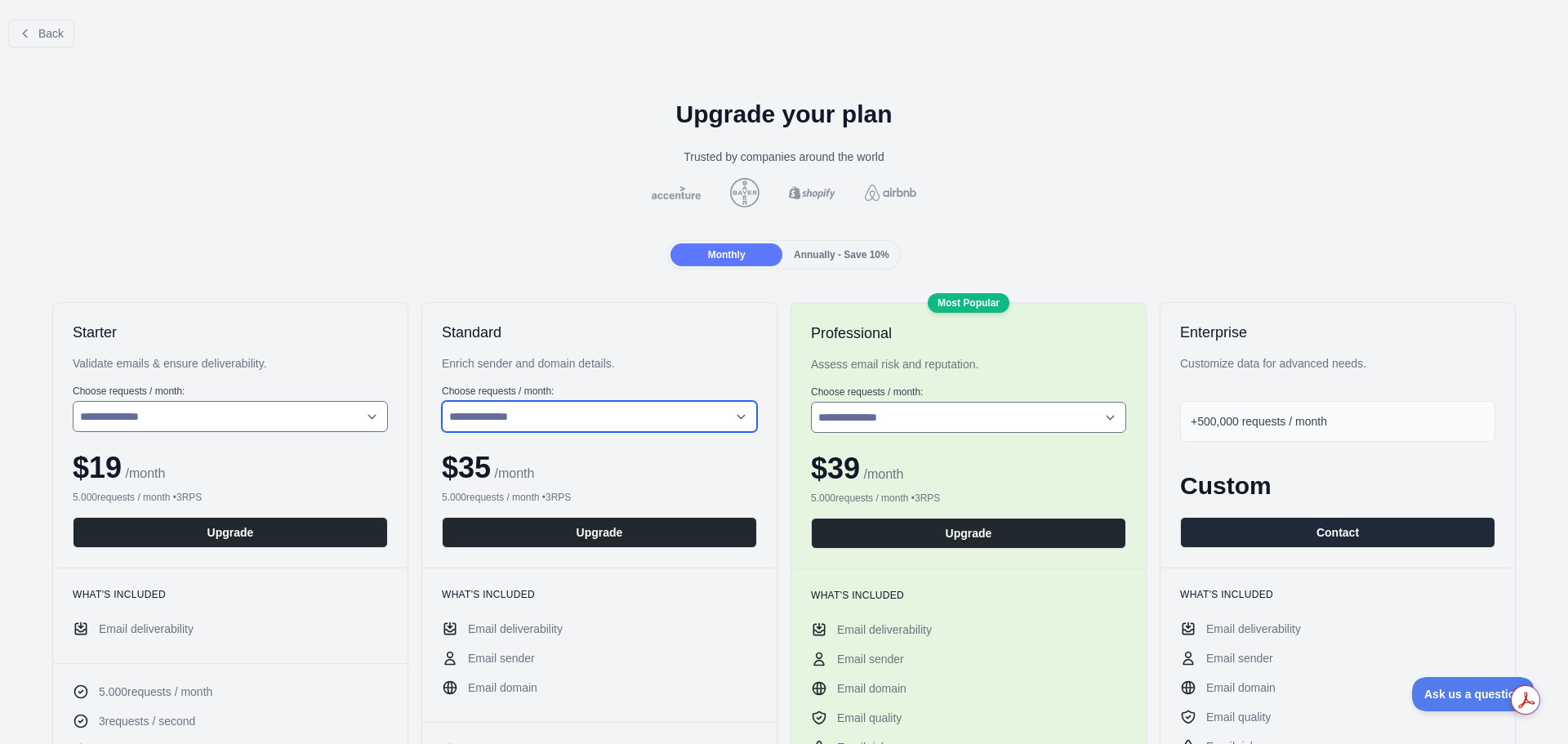
click at [533, 413] on select "**********" at bounding box center [599, 417] width 315 height 31
drag, startPoint x: 533, startPoint y: 413, endPoint x: 580, endPoint y: 422, distance: 47.9
click at [533, 413] on select "**********" at bounding box center [599, 417] width 315 height 31
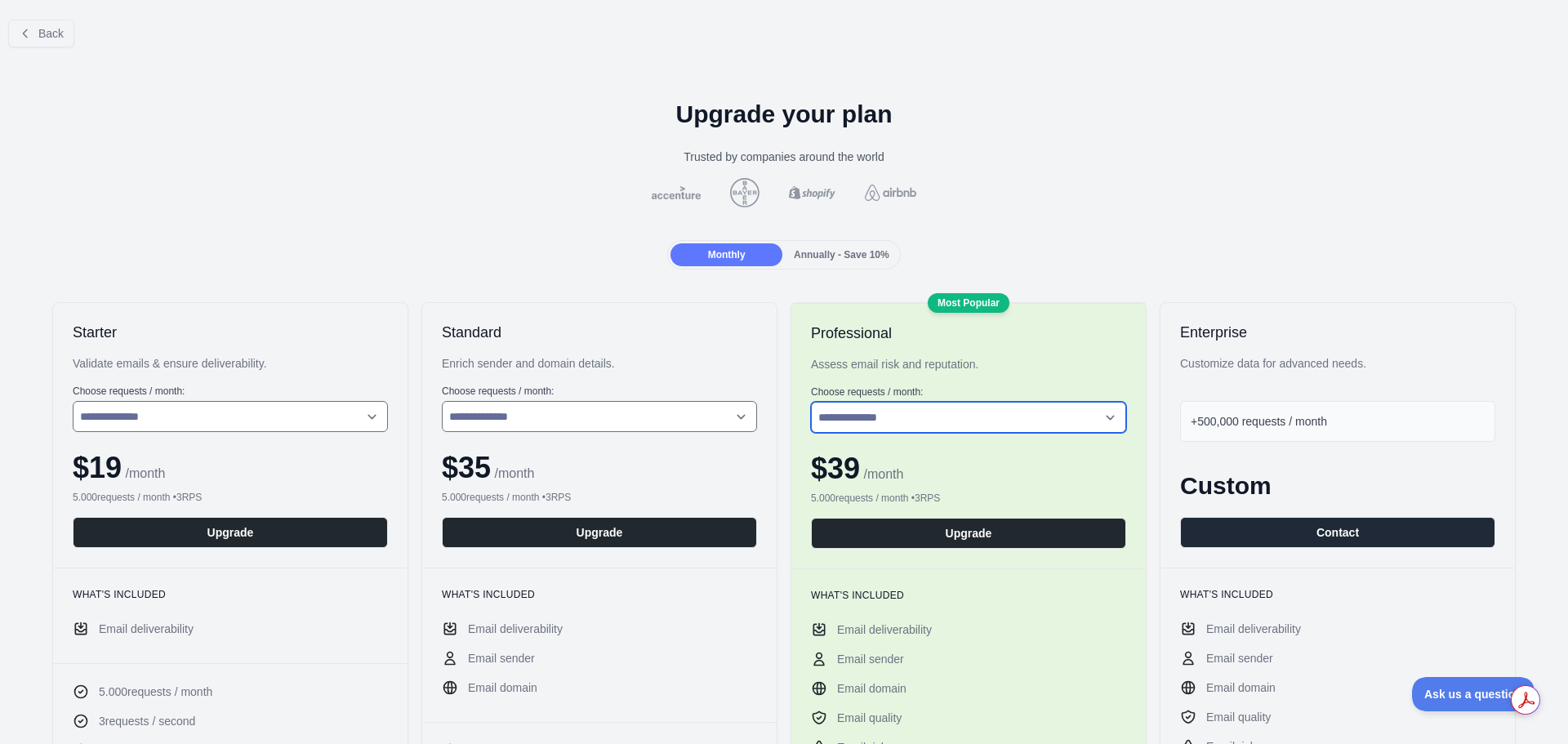
click at [915, 419] on select "**********" at bounding box center [969, 417] width 315 height 31
click at [52, 45] on button "Back" at bounding box center [41, 34] width 66 height 28
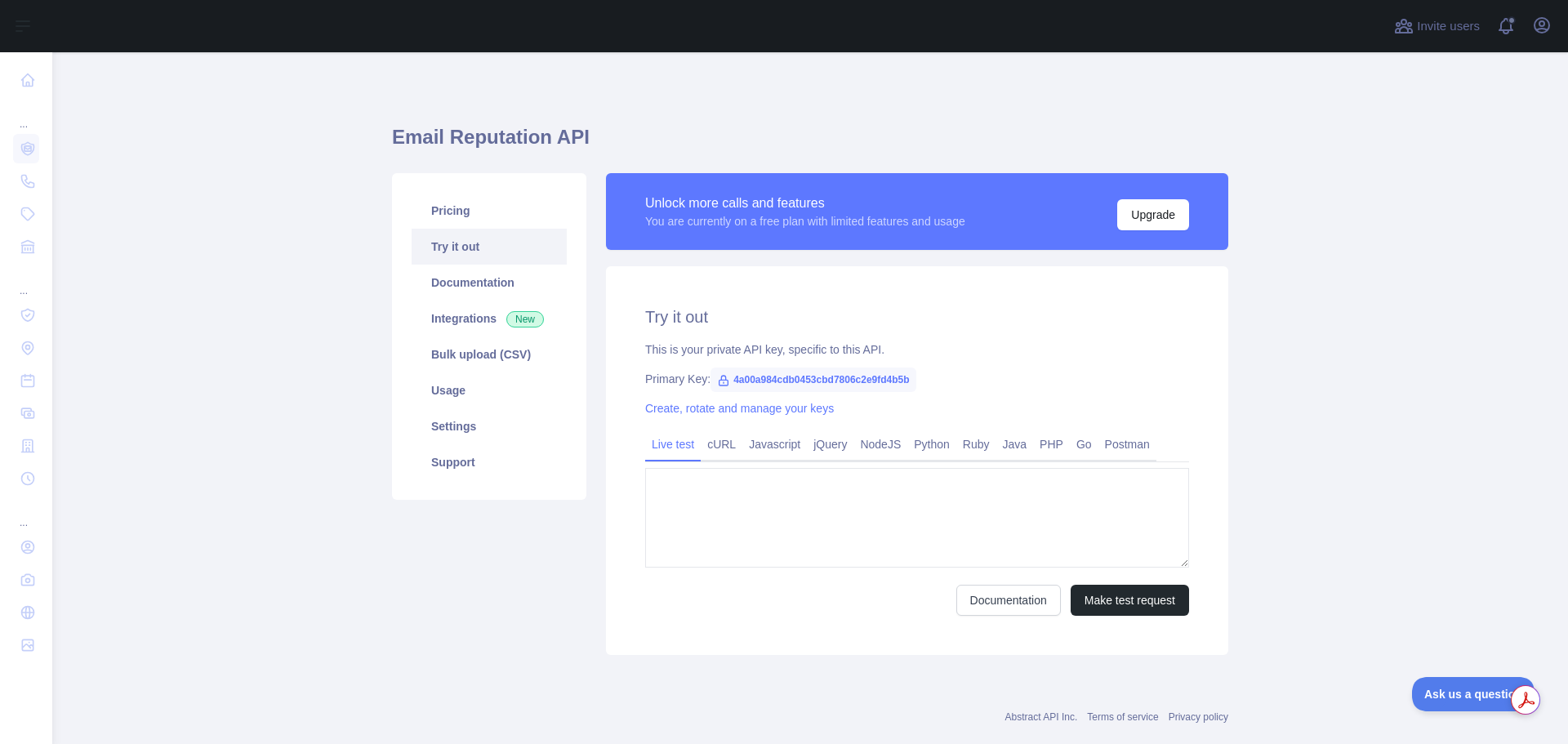
type textarea "**********"
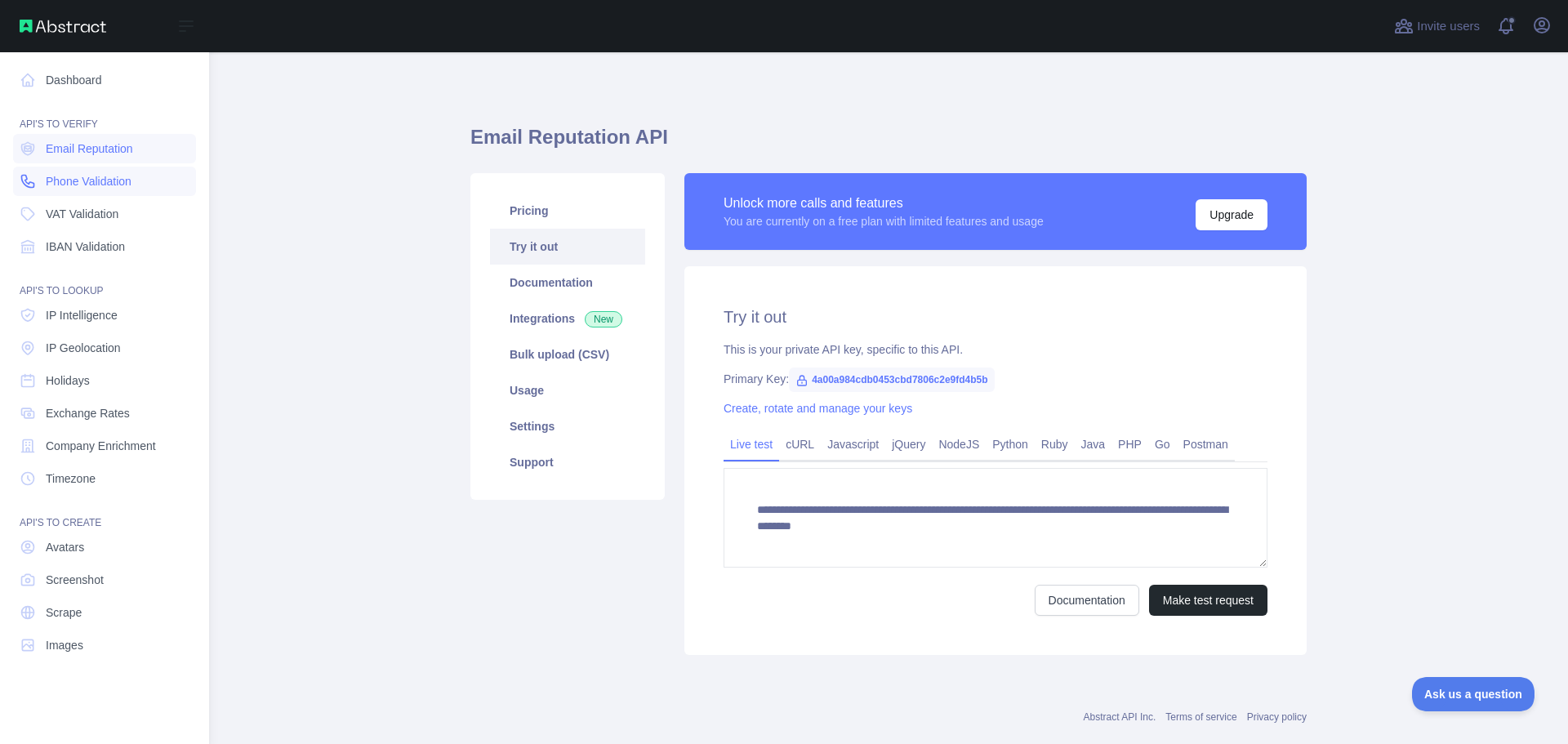
click at [60, 181] on span "Phone Validation" at bounding box center [88, 181] width 86 height 16
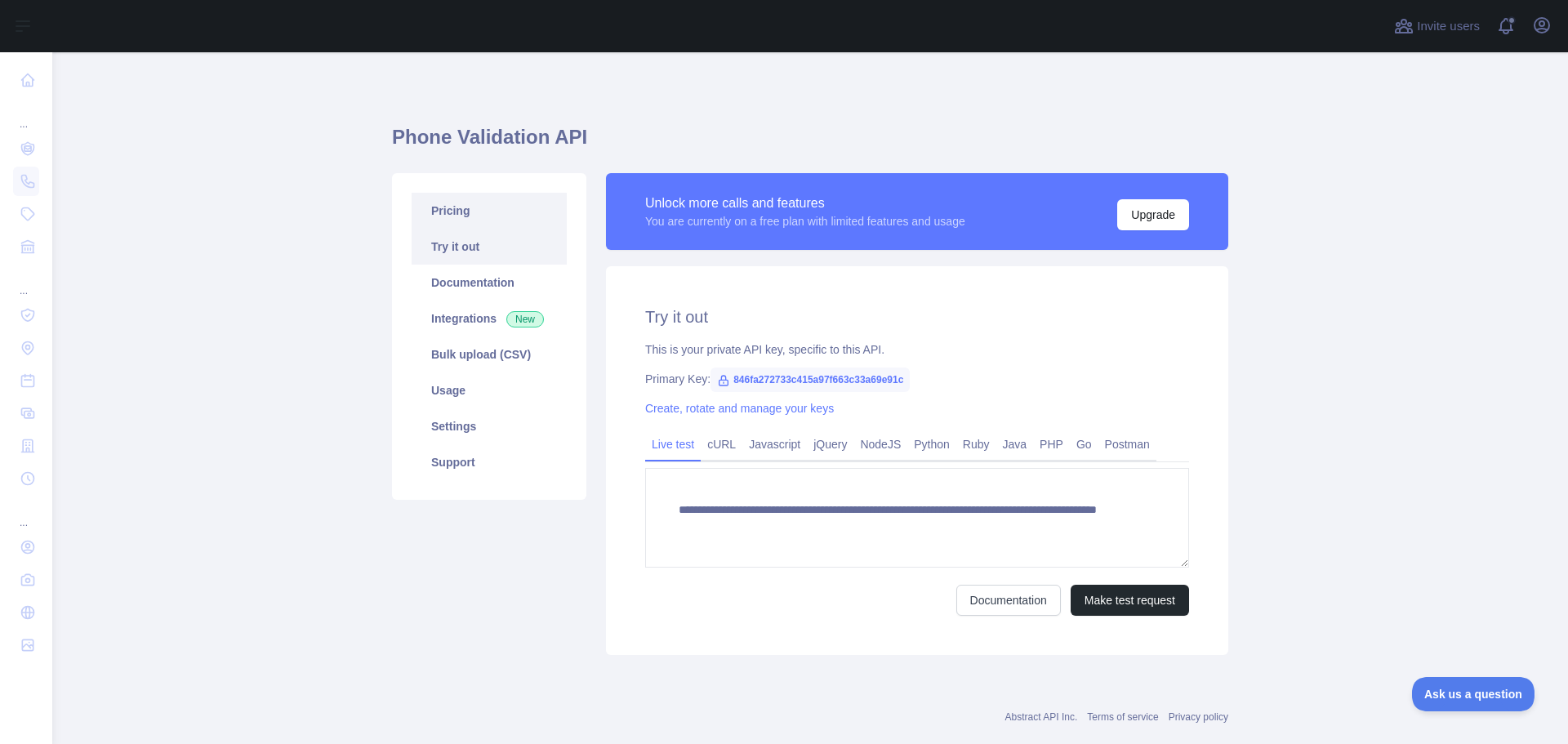
click at [440, 206] on link "Pricing" at bounding box center [489, 211] width 155 height 36
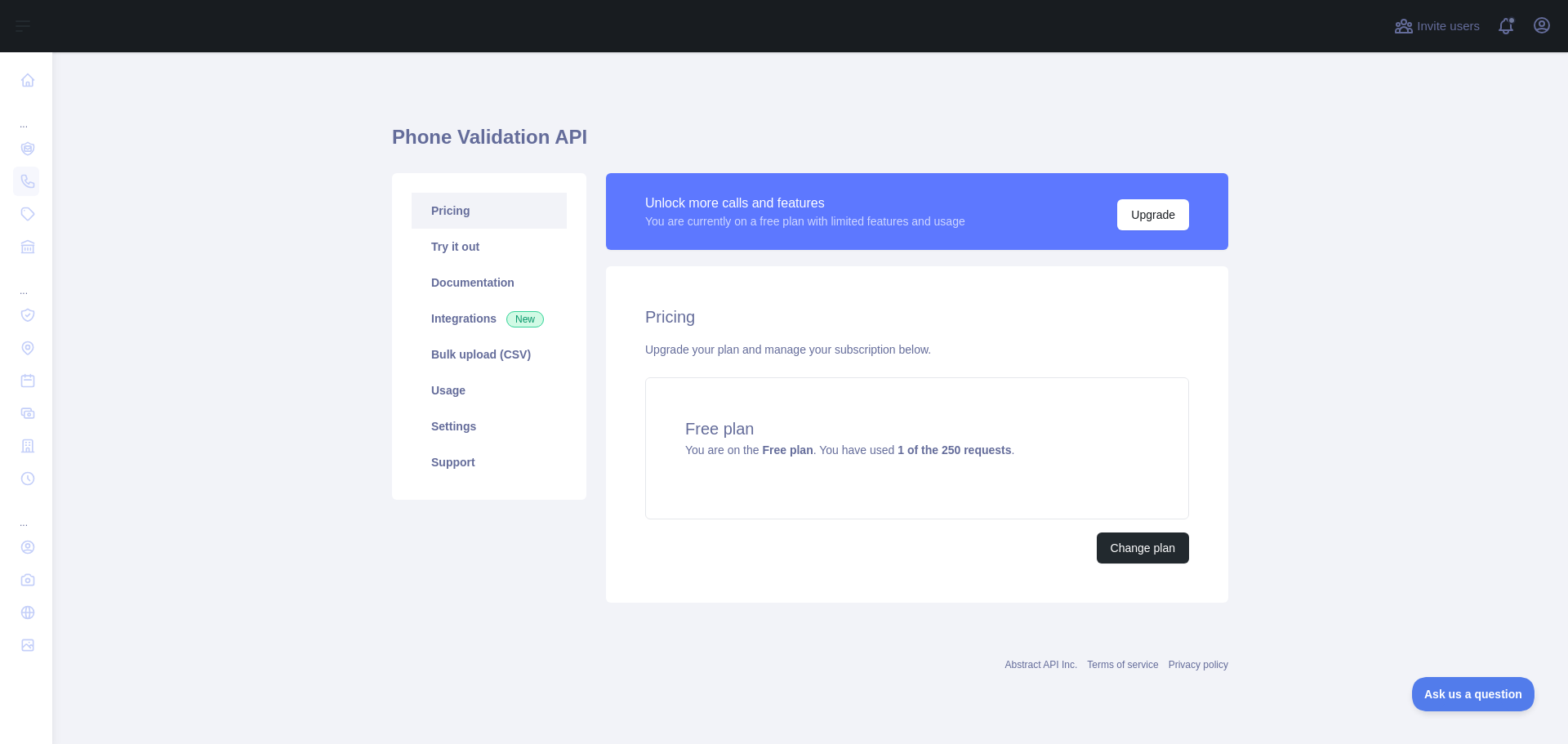
click at [454, 200] on link "Pricing" at bounding box center [489, 211] width 155 height 36
click at [444, 207] on link "Pricing" at bounding box center [489, 211] width 155 height 36
click at [1179, 549] on button "Change plan" at bounding box center [1143, 548] width 92 height 31
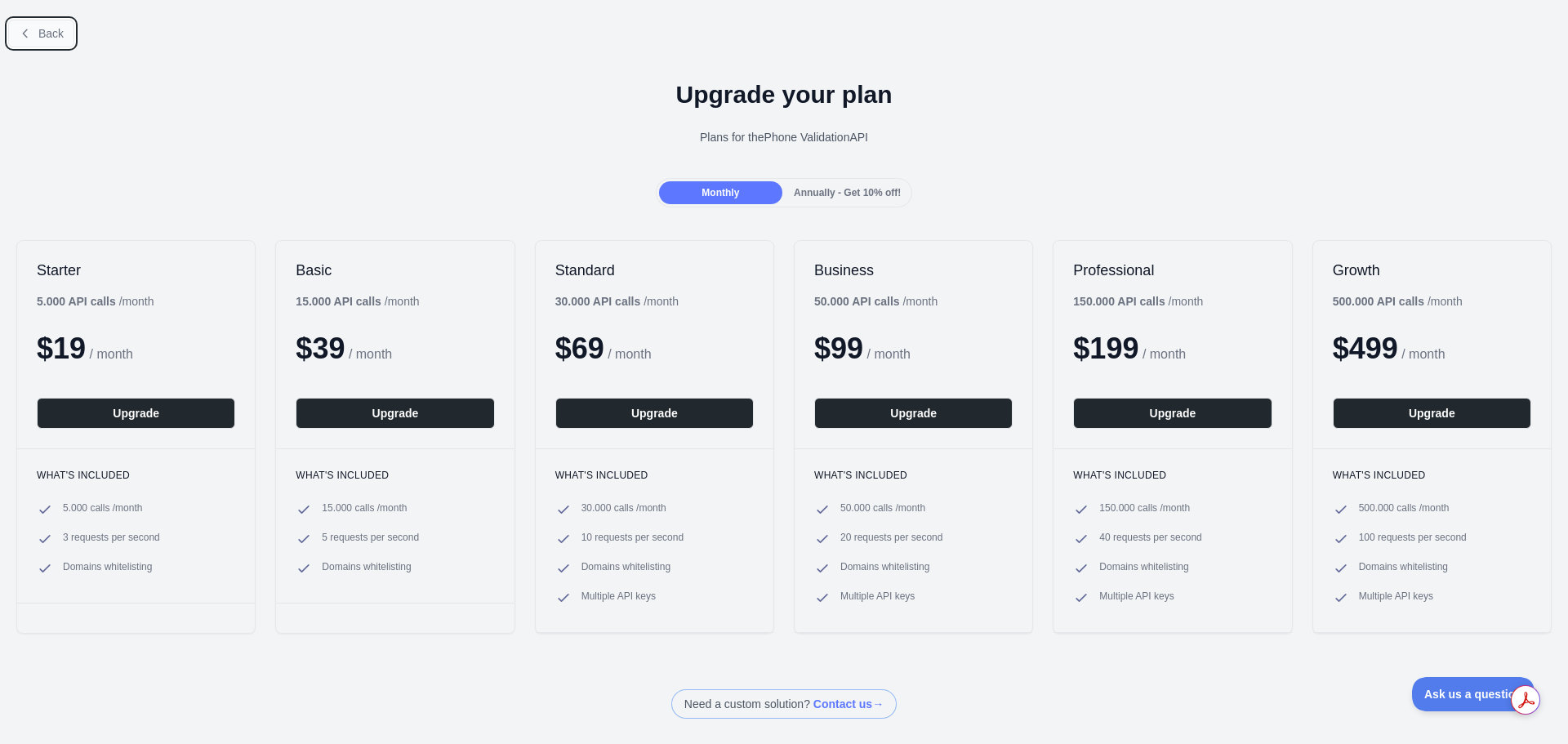
click at [43, 28] on span "Back" at bounding box center [51, 34] width 26 height 13
